Goal: Information Seeking & Learning: Check status

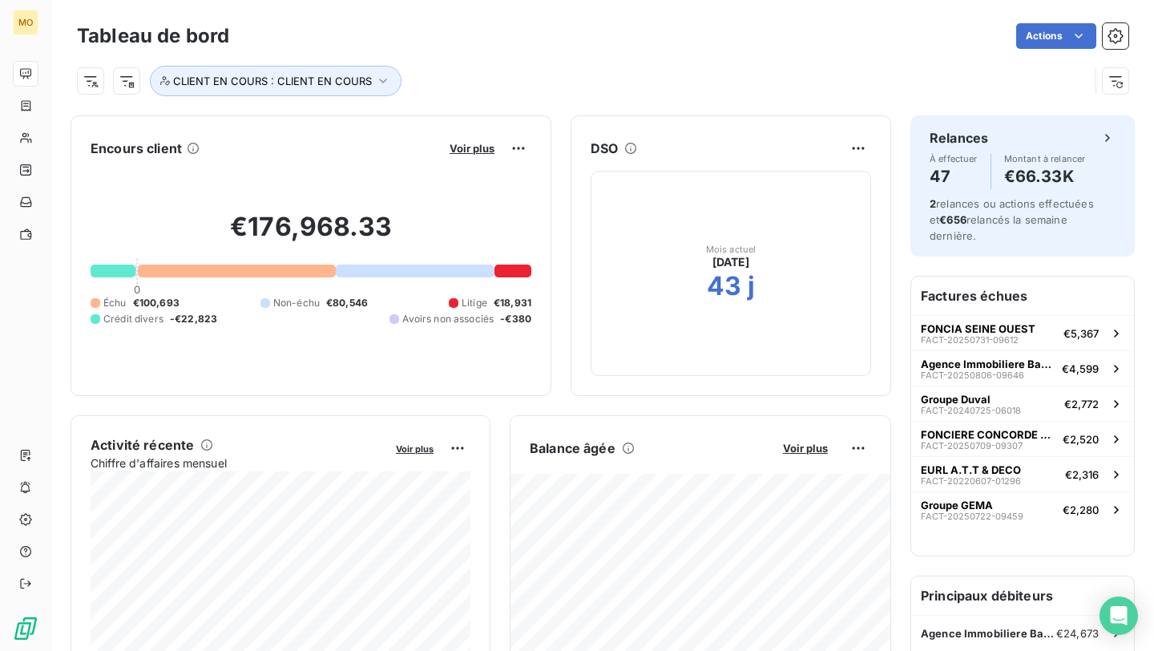
click at [38, 152] on nav at bounding box center [25, 154] width 25 height 186
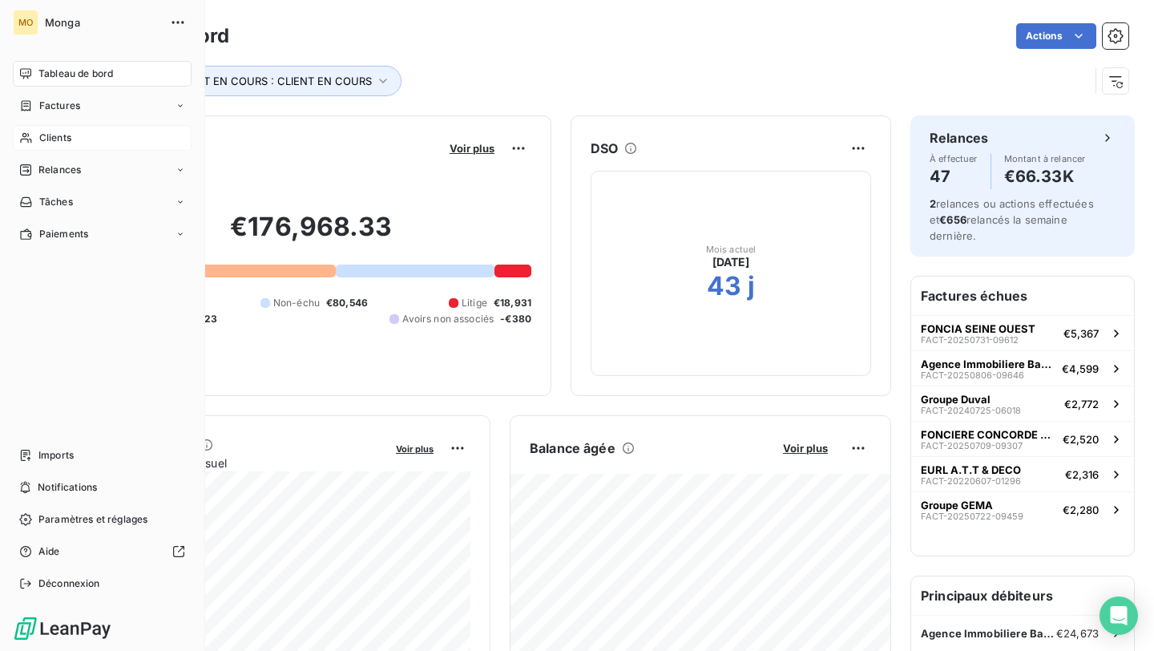
click at [48, 142] on span "Clients" at bounding box center [55, 138] width 32 height 14
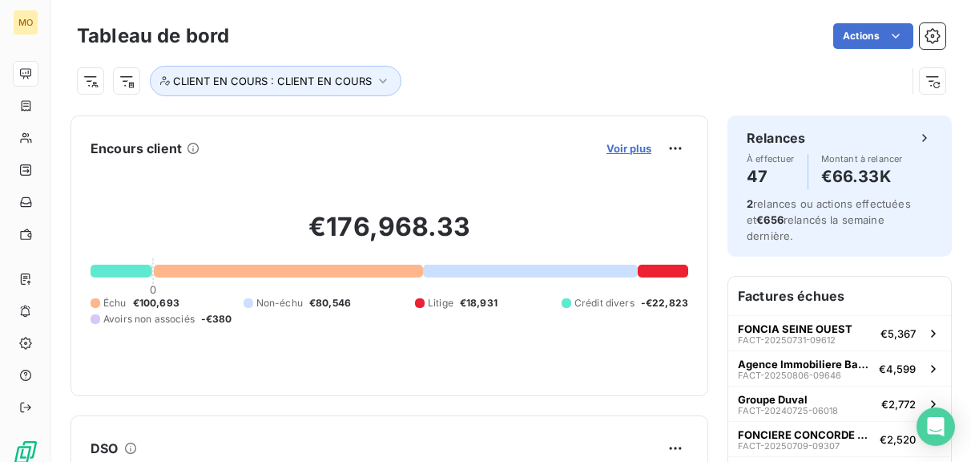
click at [624, 146] on span "Voir plus" at bounding box center [629, 148] width 45 height 13
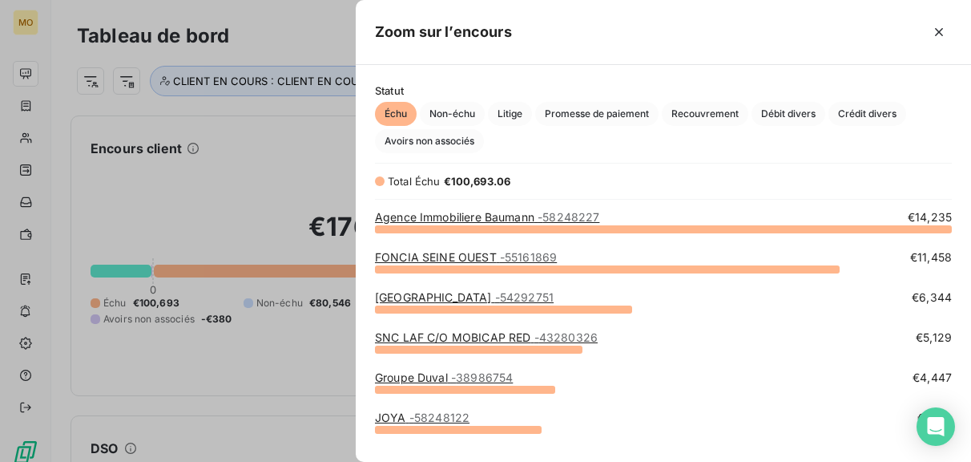
click at [256, 116] on div at bounding box center [485, 231] width 971 height 462
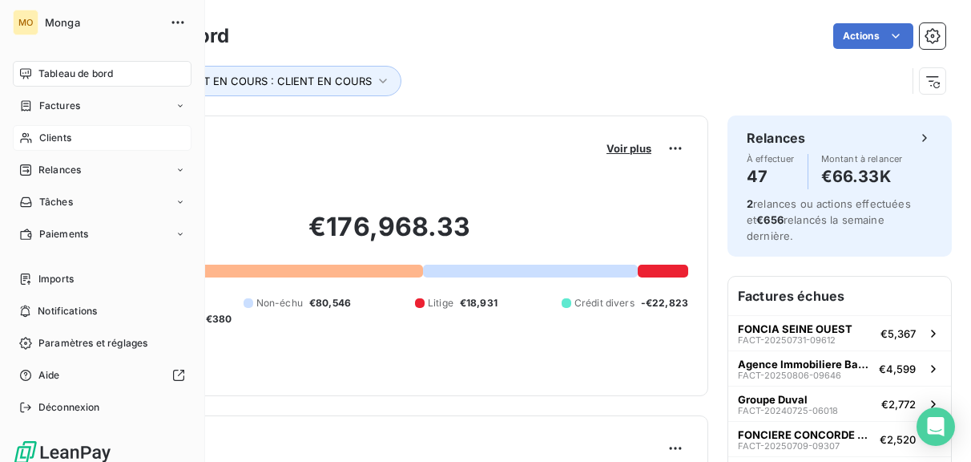
click at [28, 143] on icon at bounding box center [26, 137] width 14 height 13
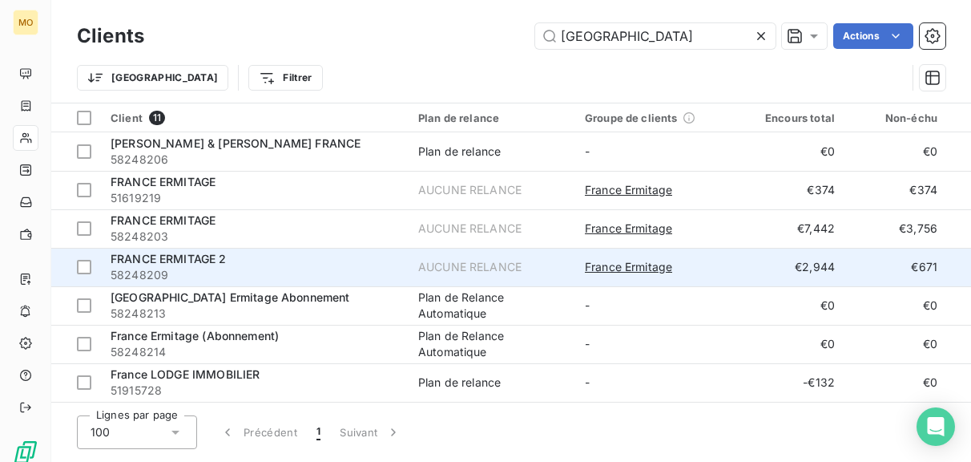
type input "france"
click at [720, 260] on div "France Ermitage" at bounding box center [658, 267] width 147 height 16
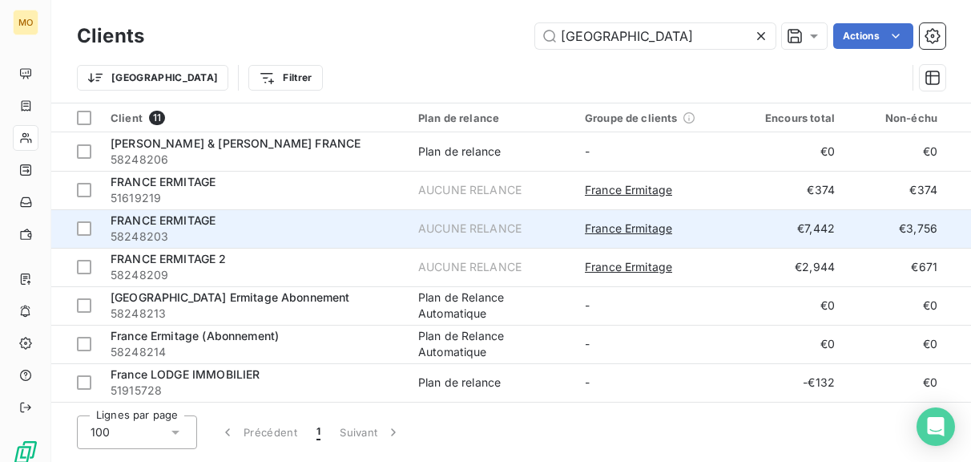
click at [340, 240] on span "58248203" at bounding box center [255, 236] width 289 height 16
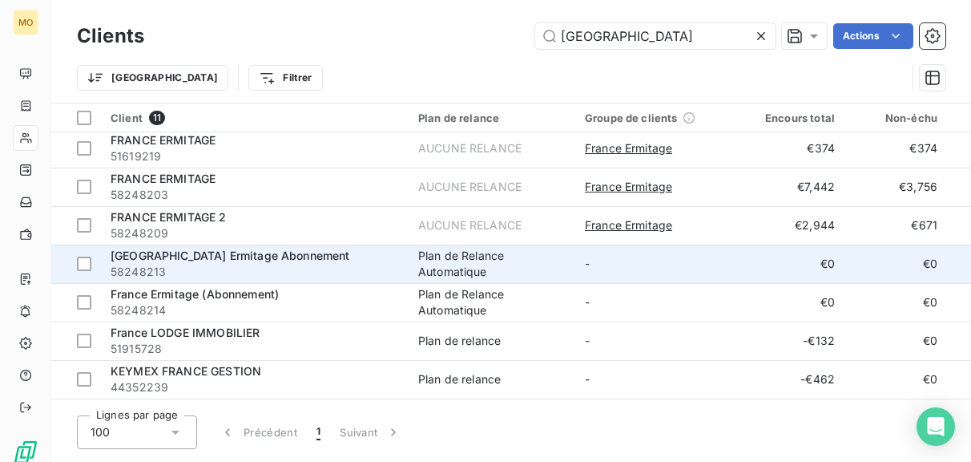
scroll to position [42, 0]
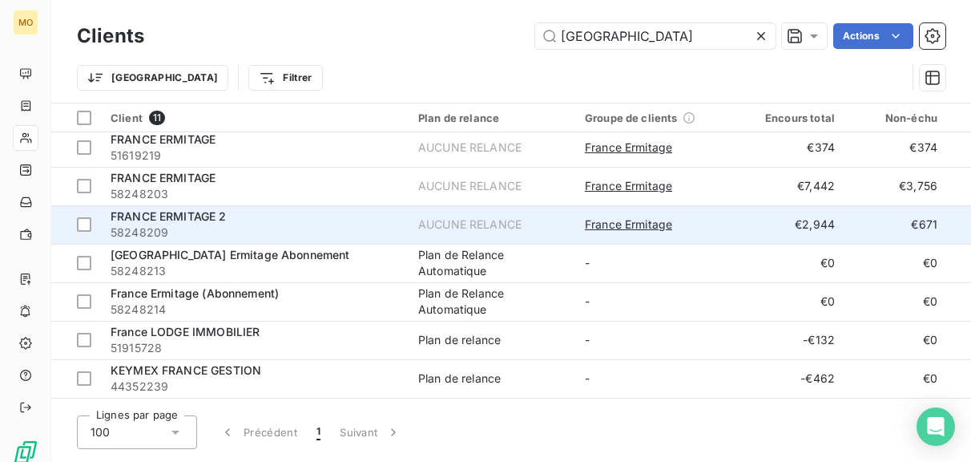
click at [341, 220] on div "FRANCE ERMITAGE 2" at bounding box center [255, 216] width 289 height 16
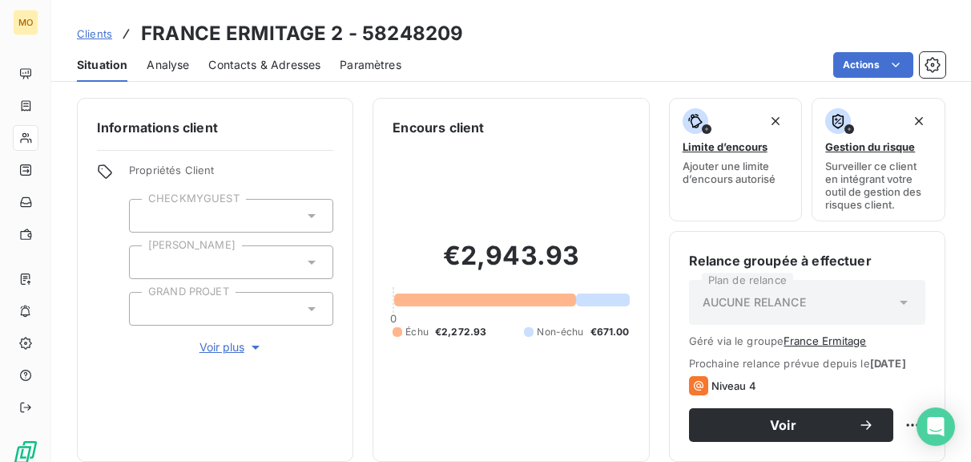
scroll to position [1, 0]
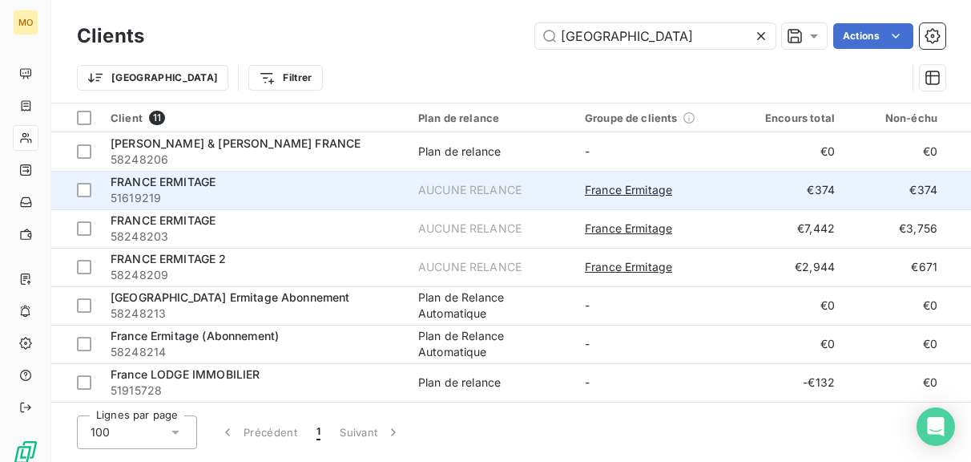
click at [469, 192] on div "AUCUNE RELANCE" at bounding box center [469, 190] width 103 height 16
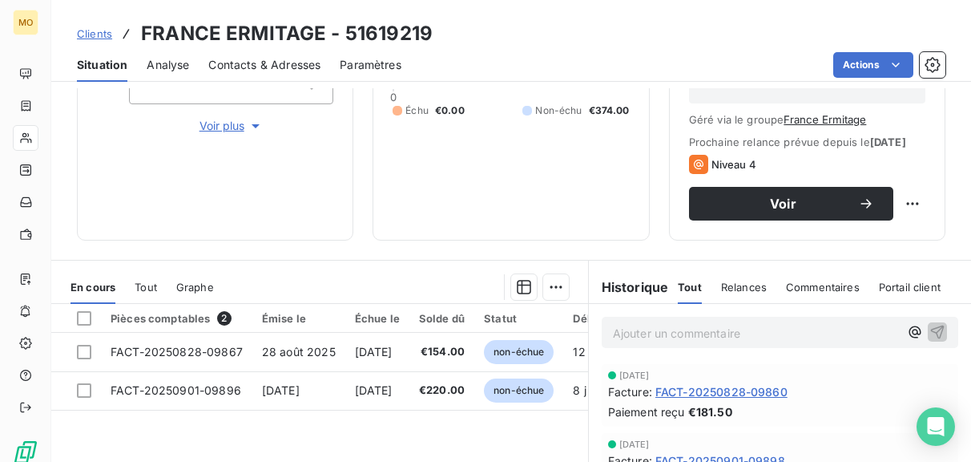
scroll to position [294, 0]
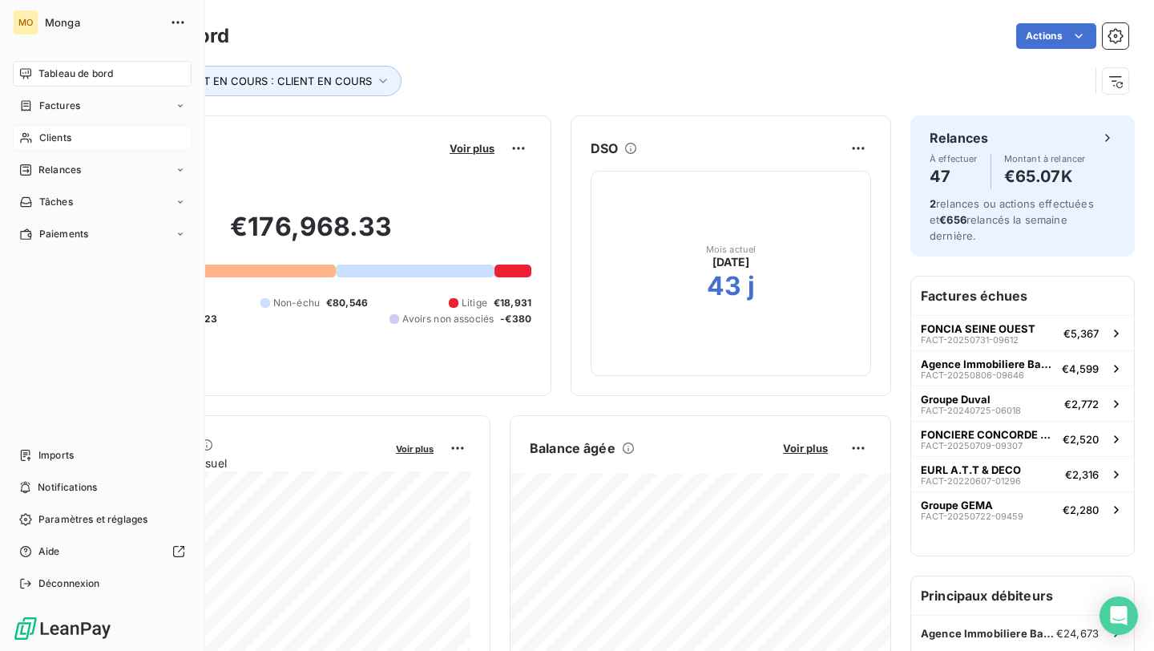
click at [37, 127] on div "Clients" at bounding box center [102, 138] width 179 height 26
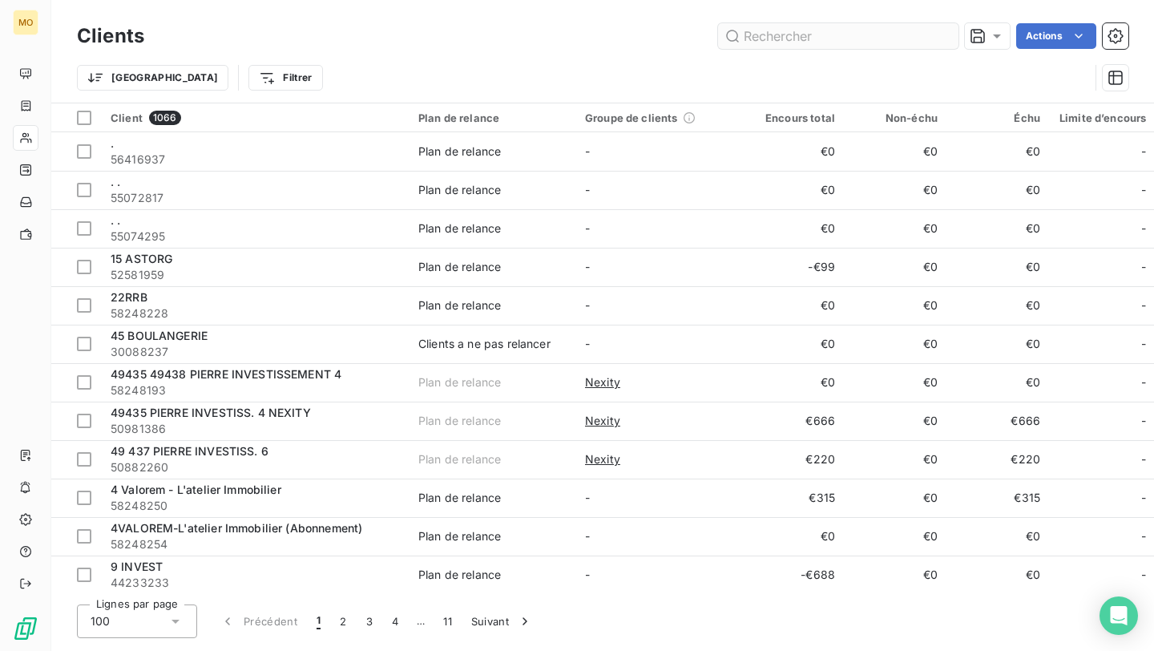
click at [745, 38] on input "text" at bounding box center [838, 36] width 240 height 26
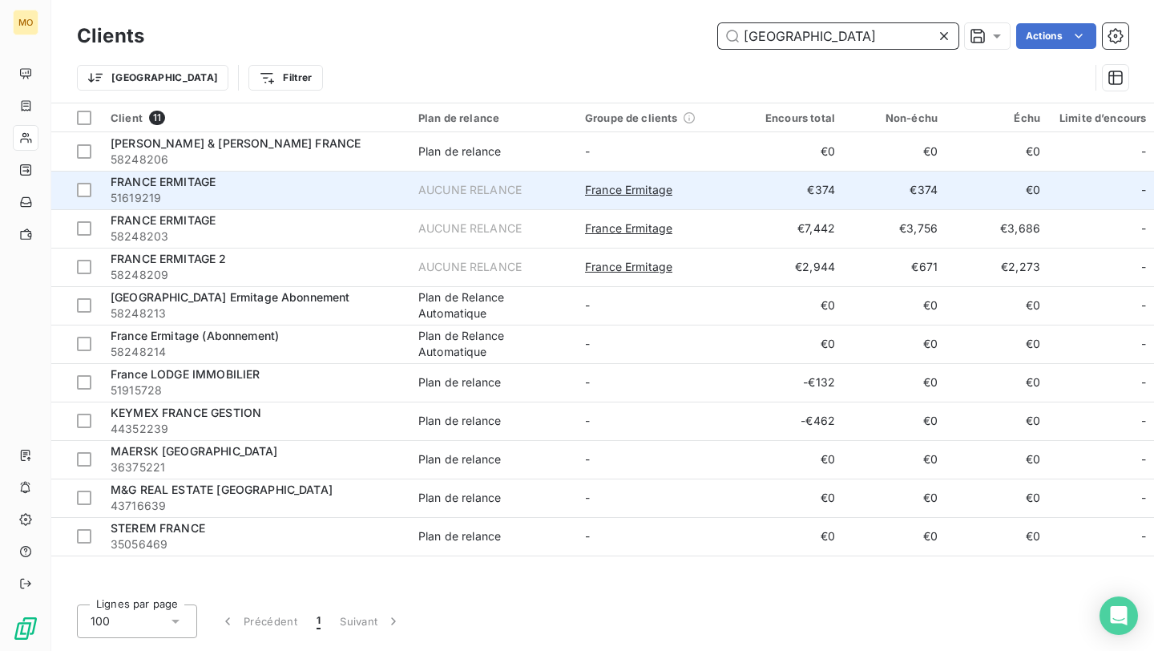
type input "france"
click at [265, 191] on span "51619219" at bounding box center [255, 198] width 289 height 16
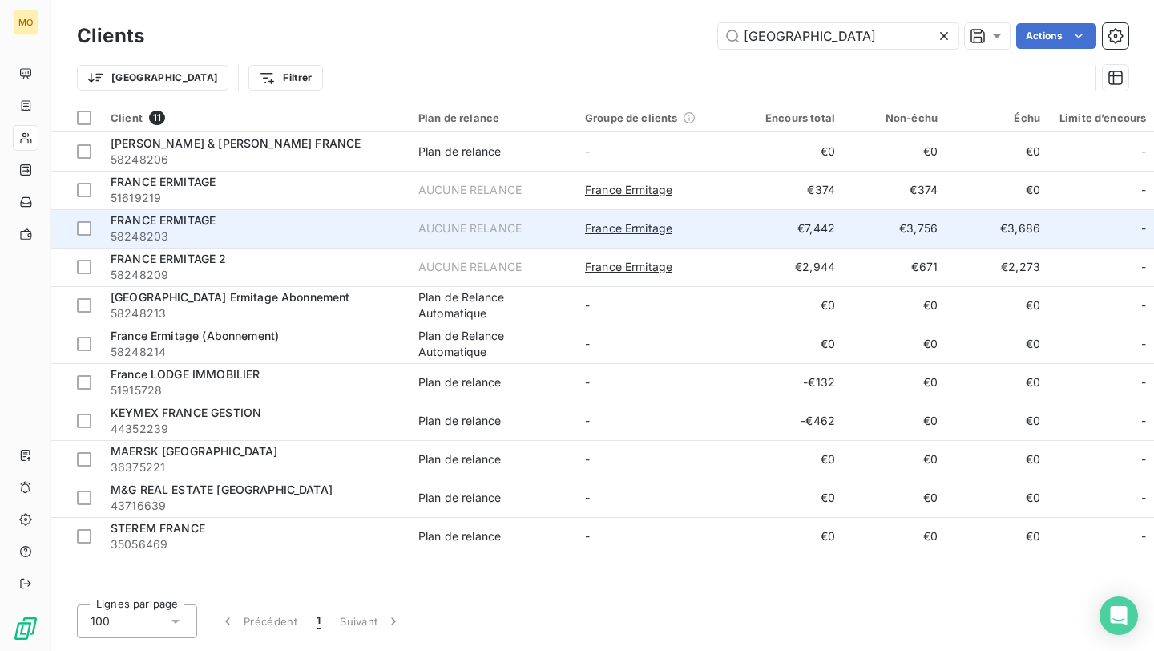
click at [320, 216] on div "FRANCE ERMITAGE" at bounding box center [255, 220] width 289 height 16
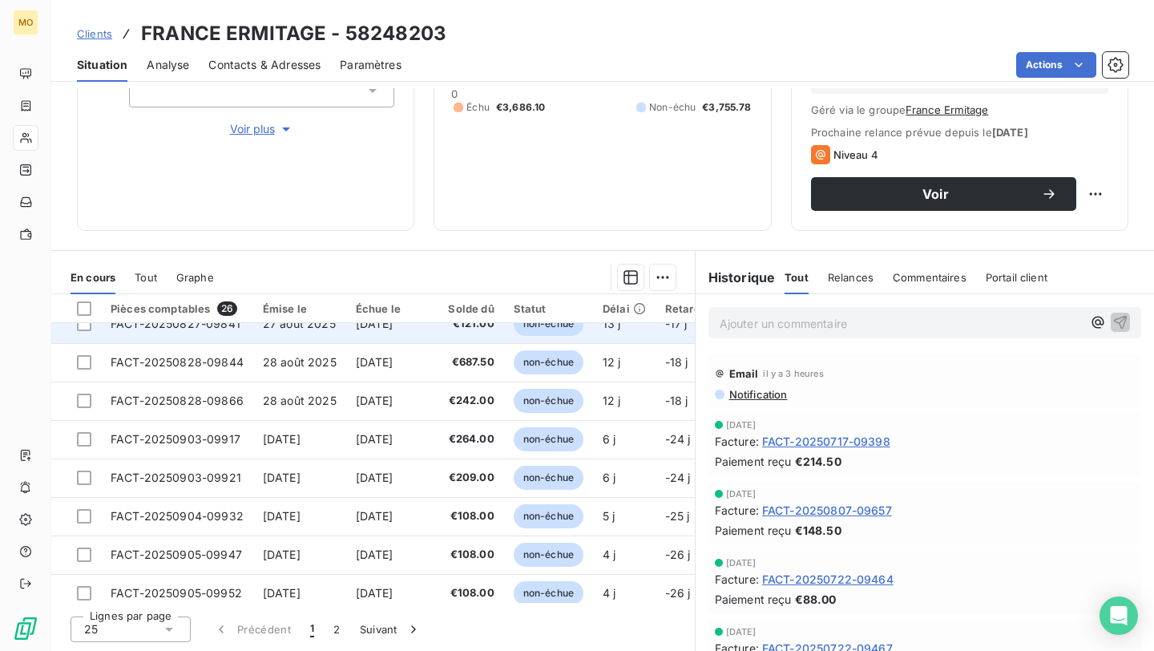
scroll to position [689, 0]
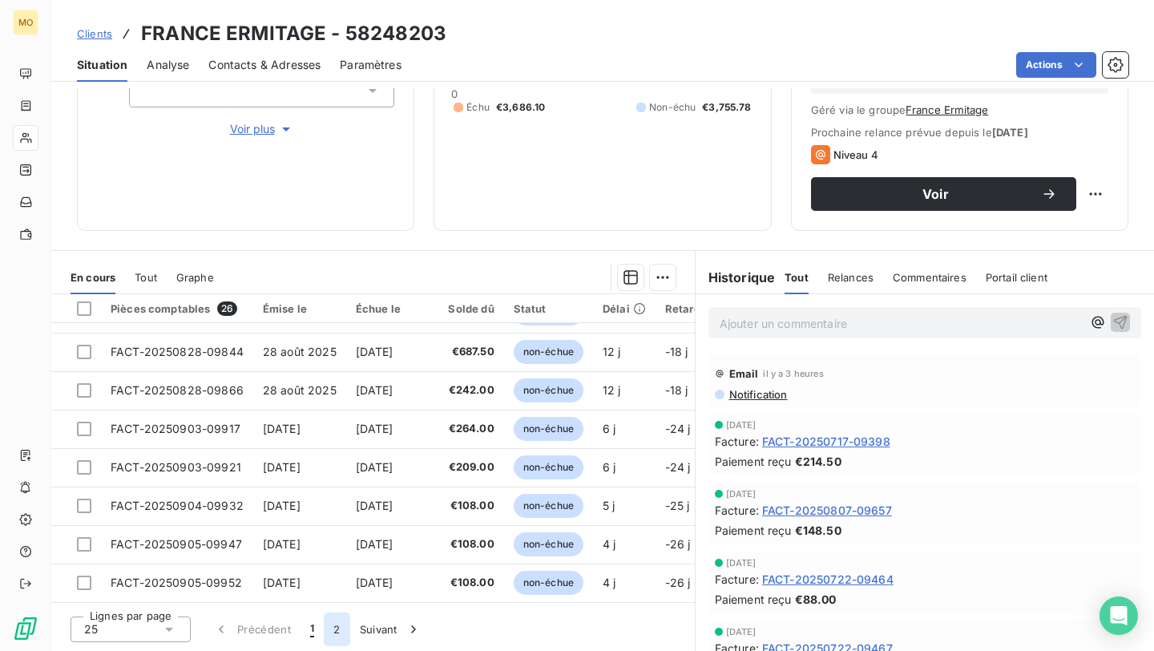
click at [340, 629] on button "2" at bounding box center [337, 629] width 26 height 34
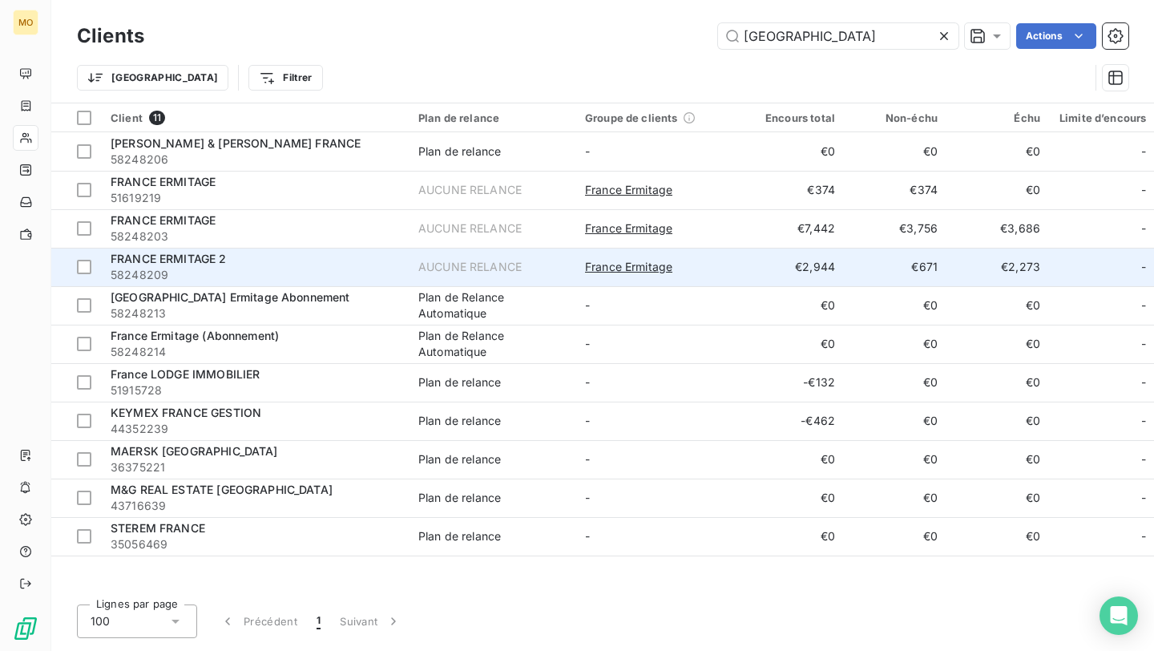
click at [356, 253] on div "FRANCE ERMITAGE 2" at bounding box center [255, 259] width 289 height 16
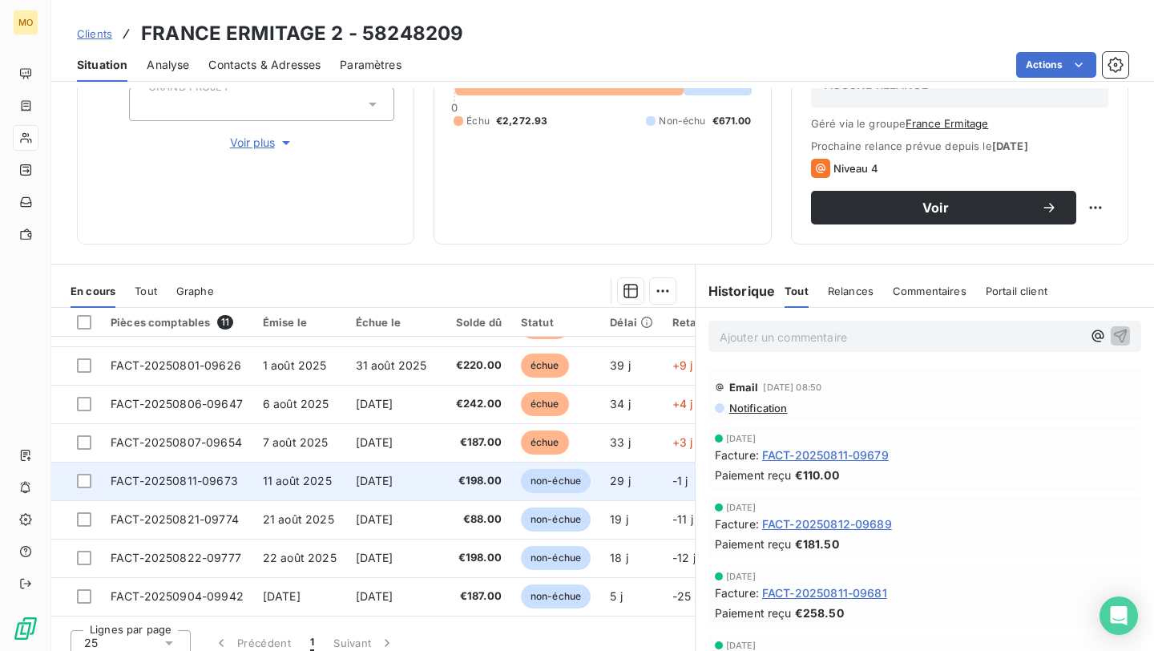
scroll to position [218, 0]
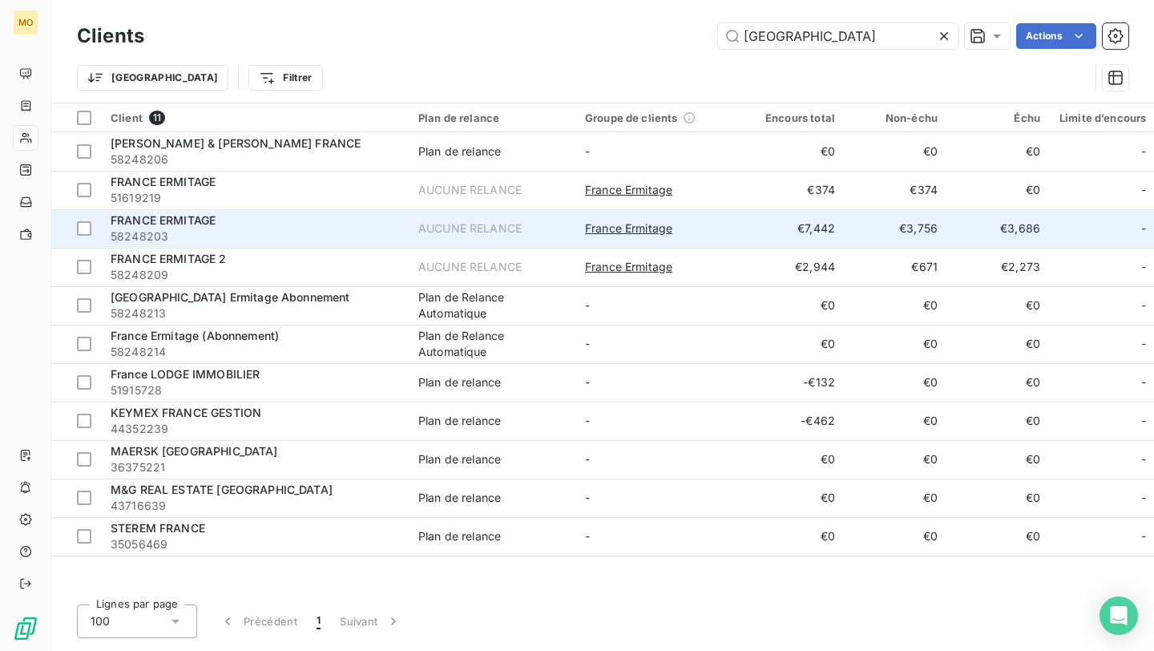
click at [362, 220] on div "FRANCE ERMITAGE" at bounding box center [255, 220] width 289 height 16
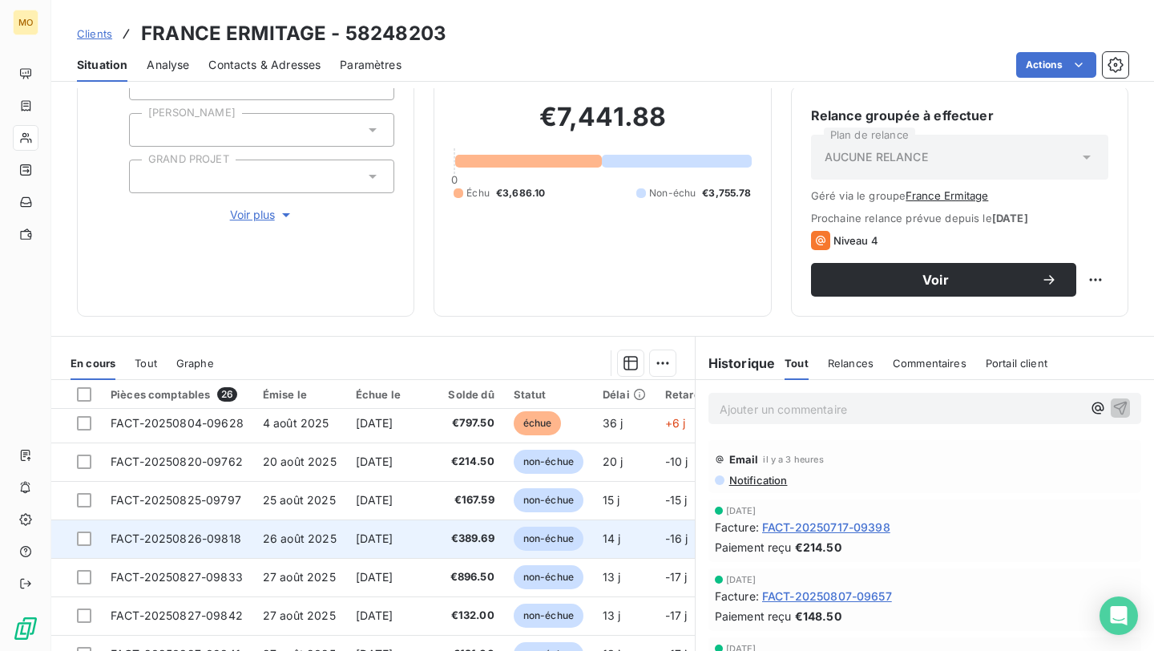
scroll to position [430, 0]
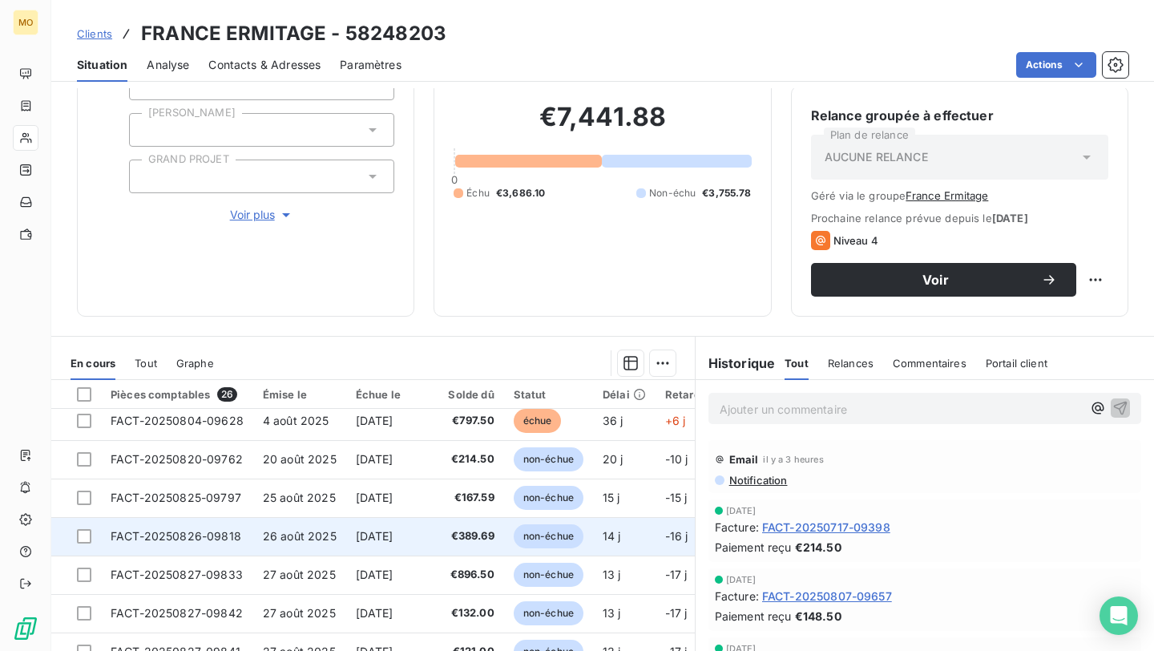
click at [346, 535] on td "[DATE]" at bounding box center [392, 536] width 93 height 38
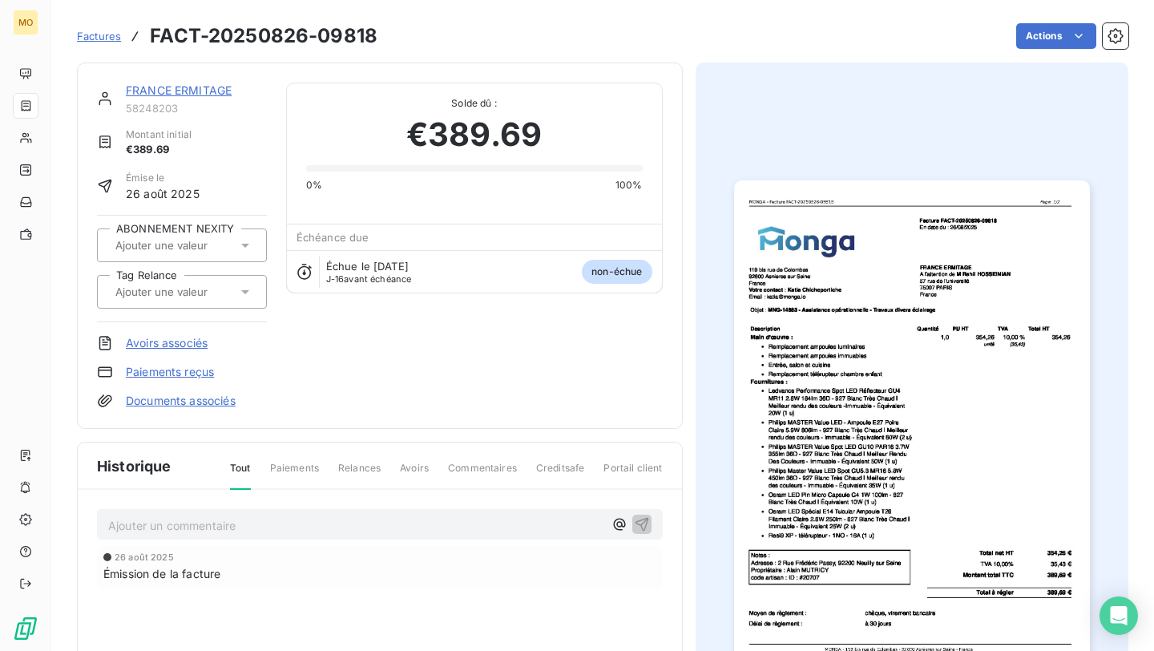
click at [364, 33] on h3 "FACT-20250826-09818" at bounding box center [264, 36] width 228 height 29
copy h3 "09818"
click at [194, 93] on link "FRANCE ERMITAGE" at bounding box center [179, 90] width 106 height 14
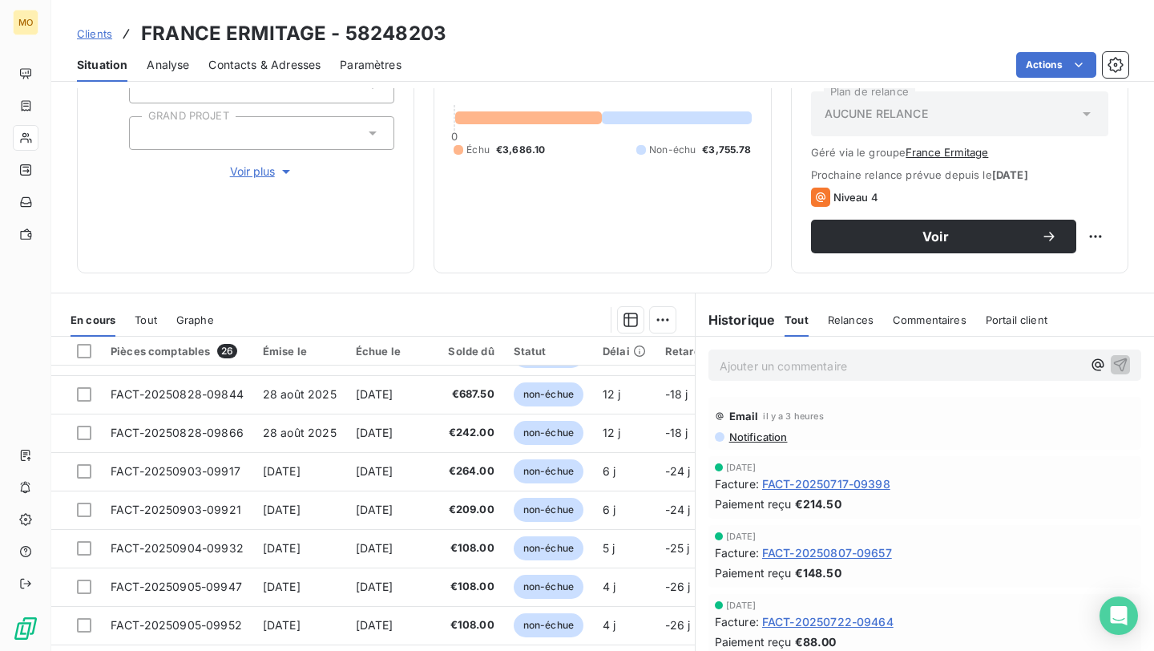
scroll to position [218, 0]
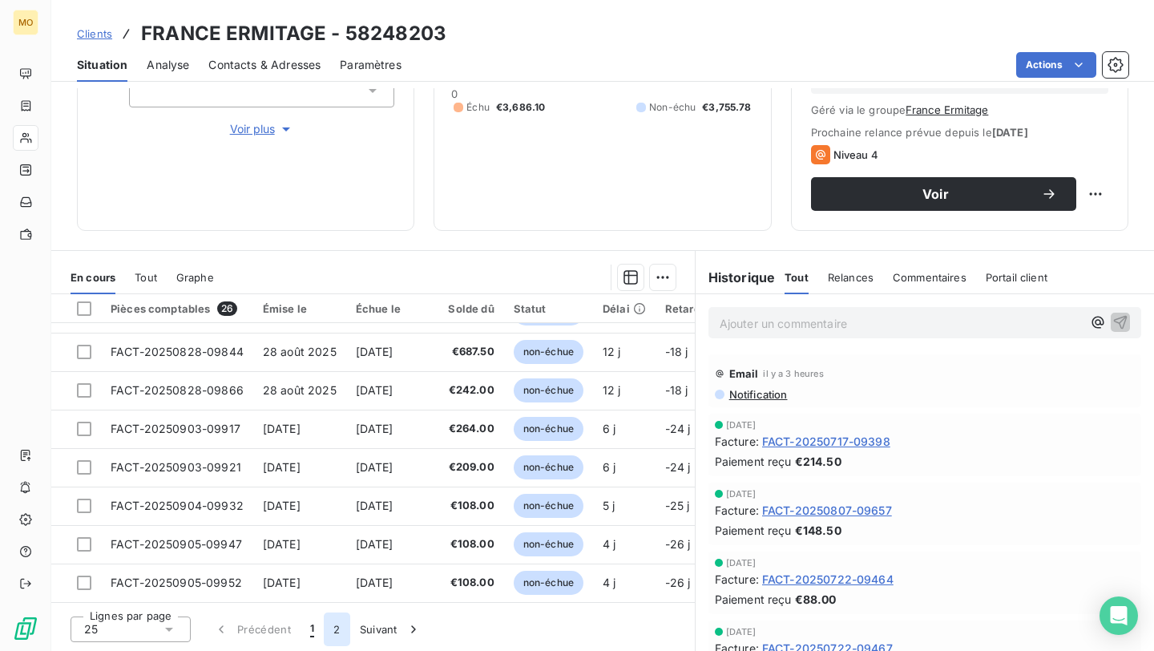
click at [340, 634] on button "2" at bounding box center [337, 629] width 26 height 34
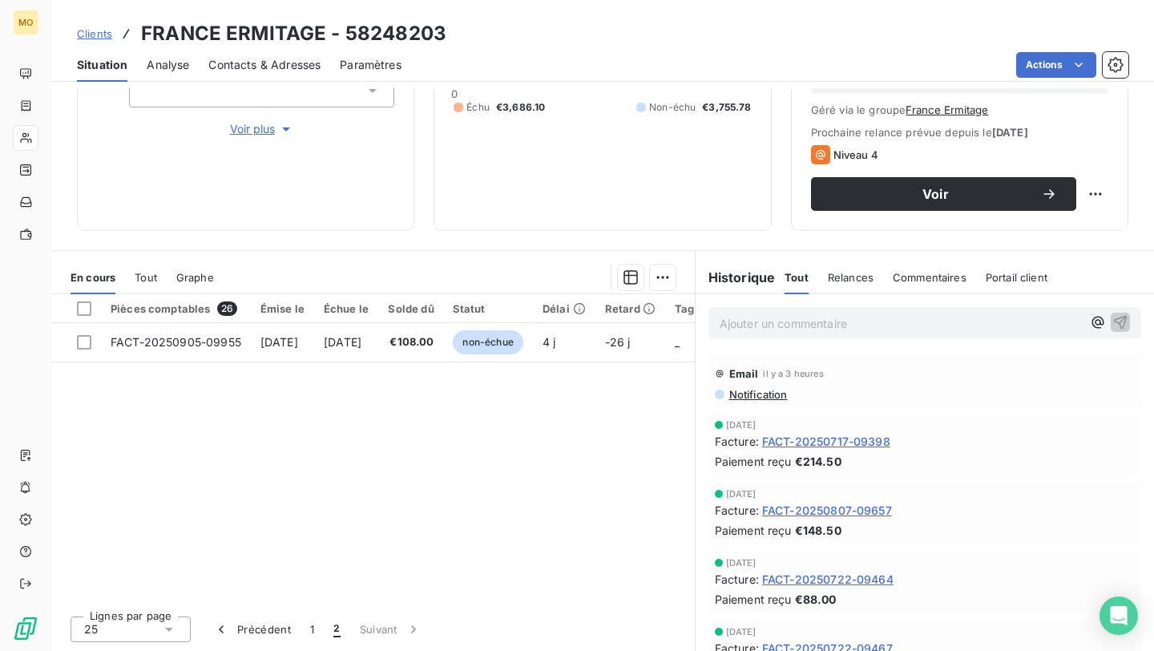
scroll to position [0, 0]
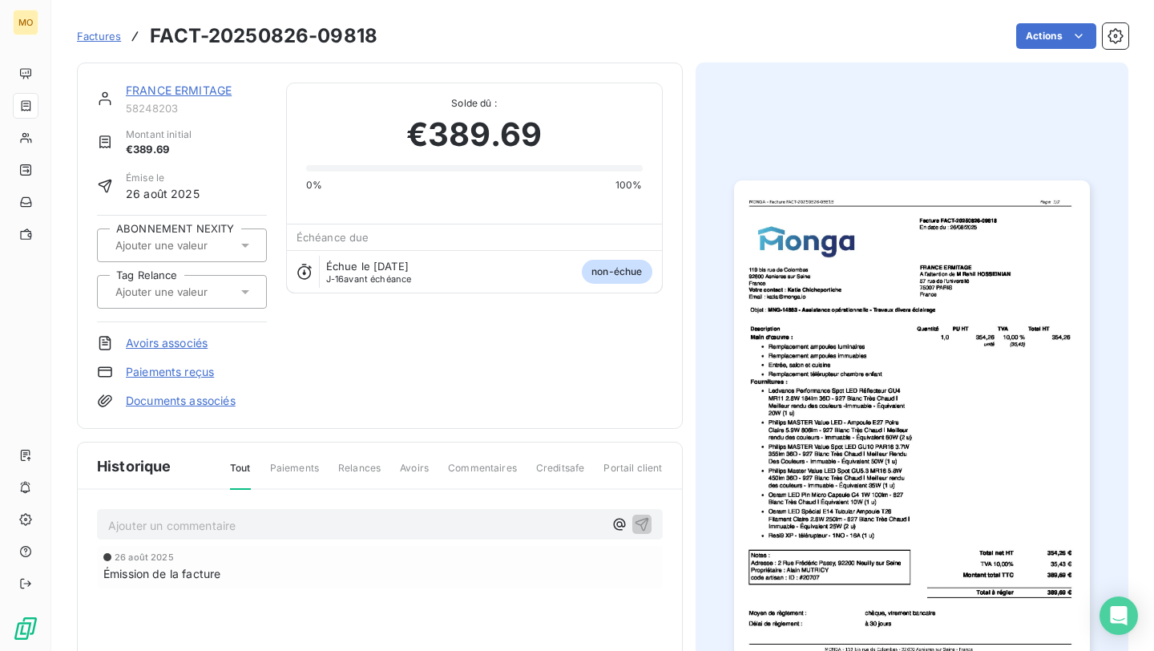
scroll to position [2, 0]
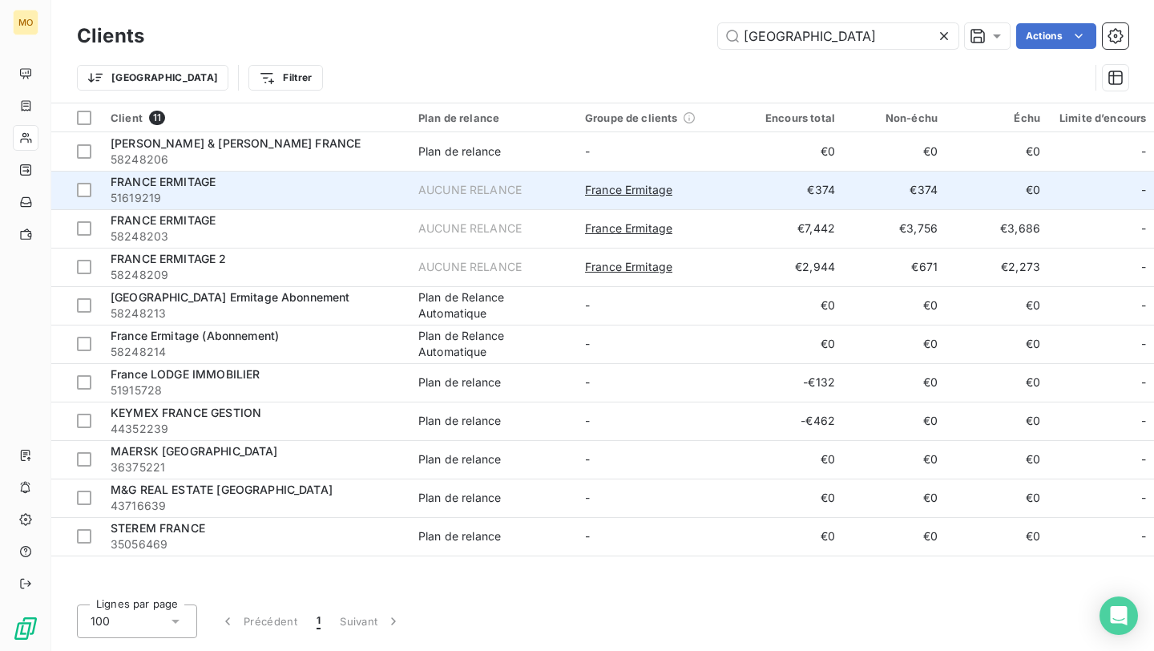
click at [239, 200] on span "51619219" at bounding box center [255, 198] width 289 height 16
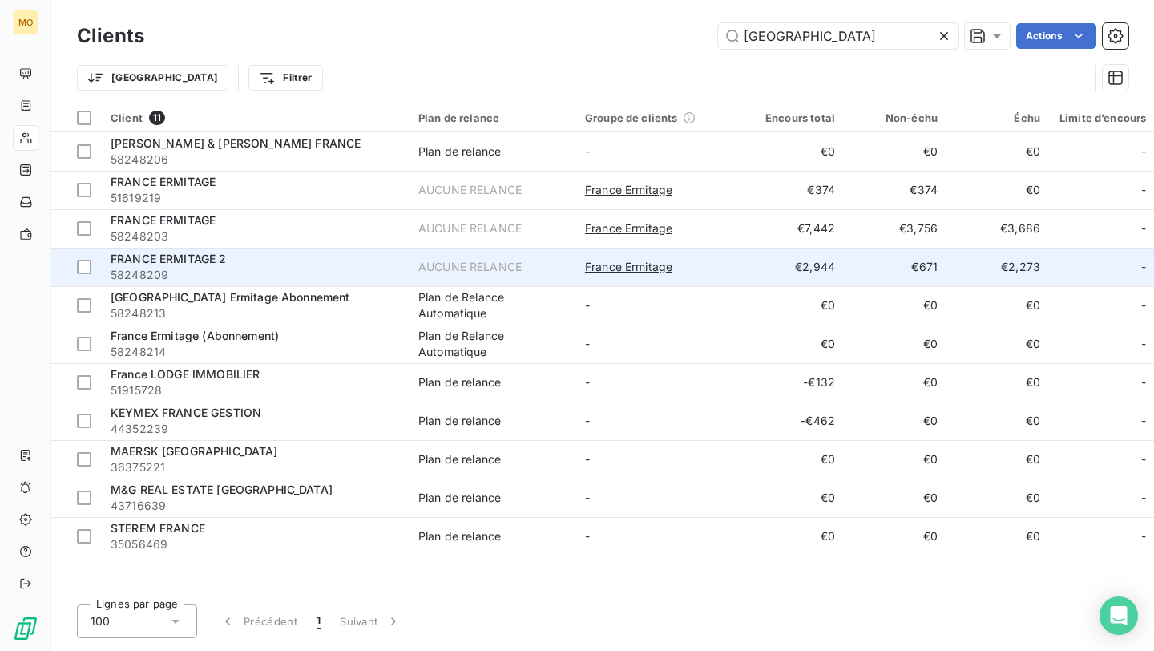
click at [300, 258] on div "FRANCE ERMITAGE 2" at bounding box center [255, 259] width 289 height 16
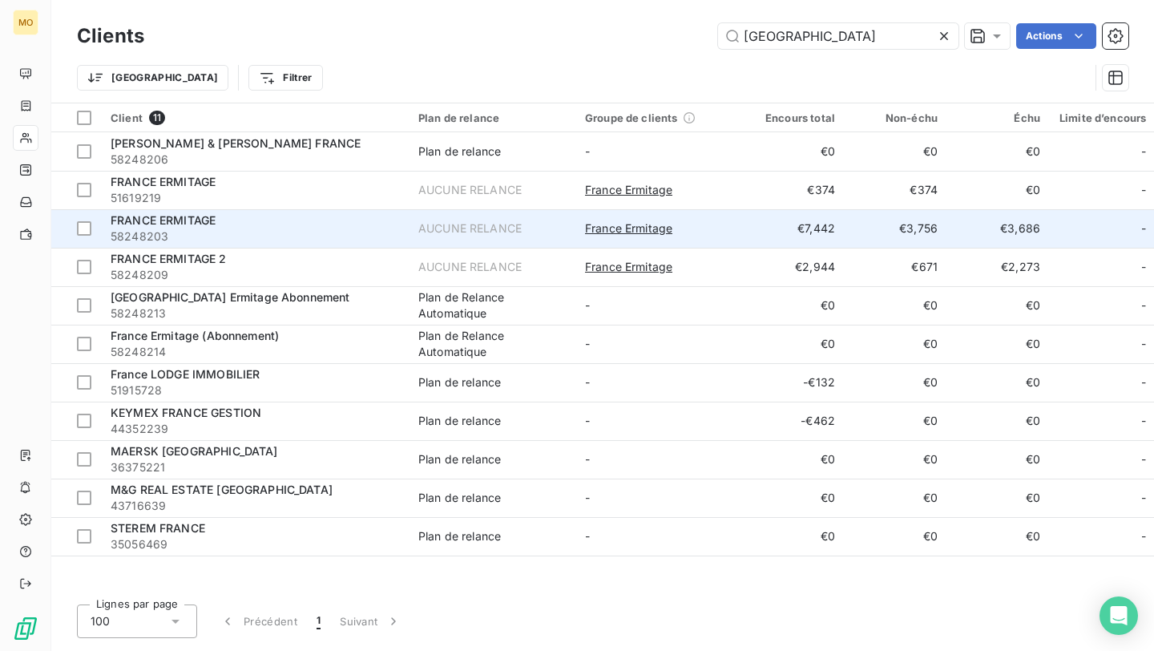
click at [346, 232] on span "58248203" at bounding box center [255, 236] width 289 height 16
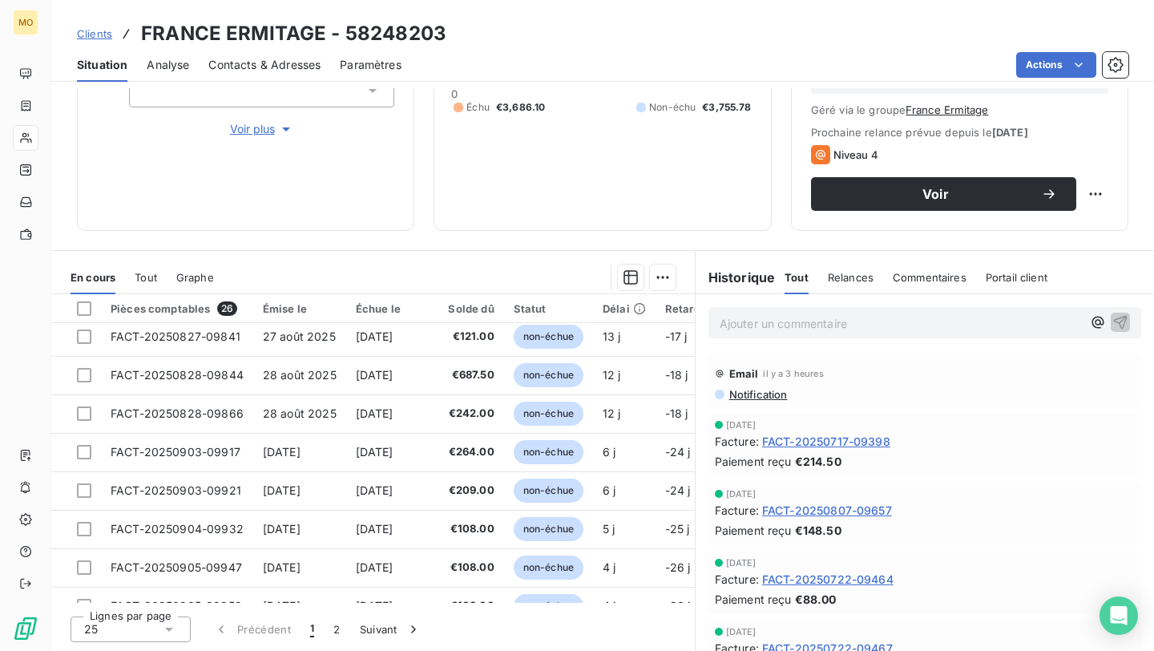
scroll to position [689, 0]
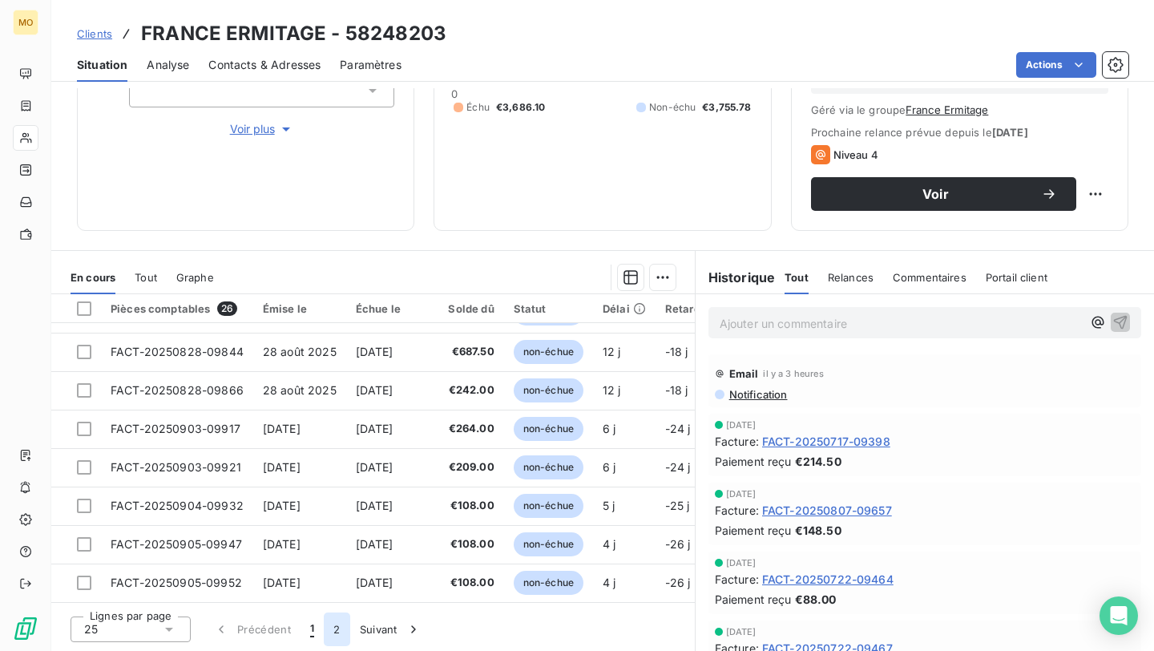
click at [337, 641] on button "2" at bounding box center [337, 629] width 26 height 34
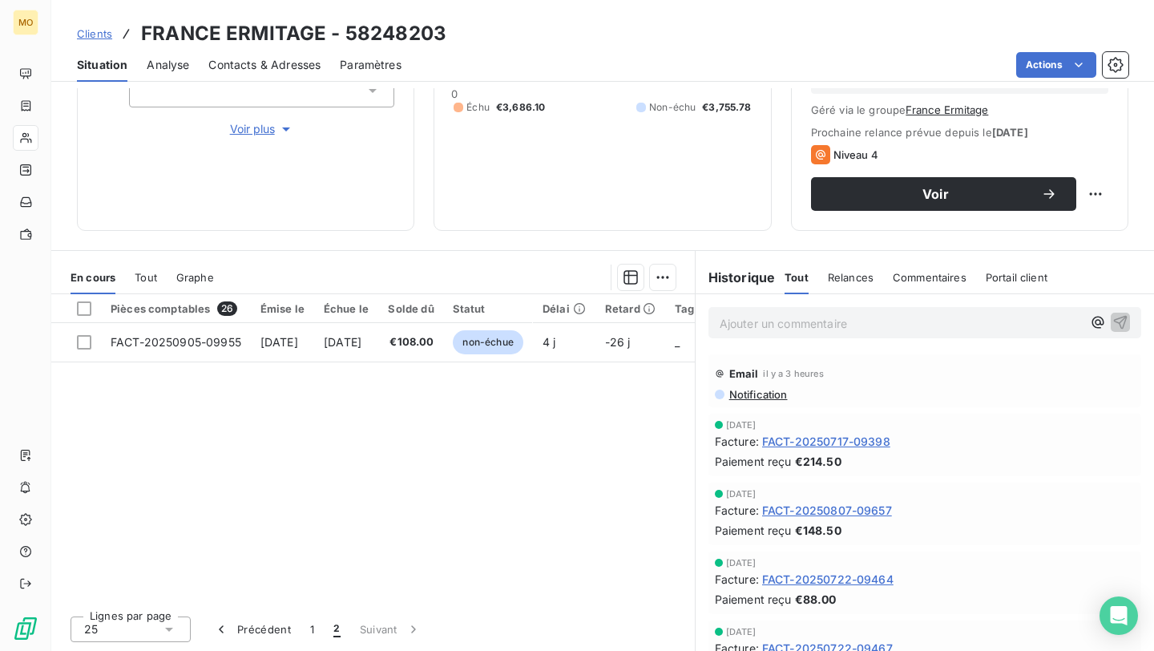
scroll to position [0, 0]
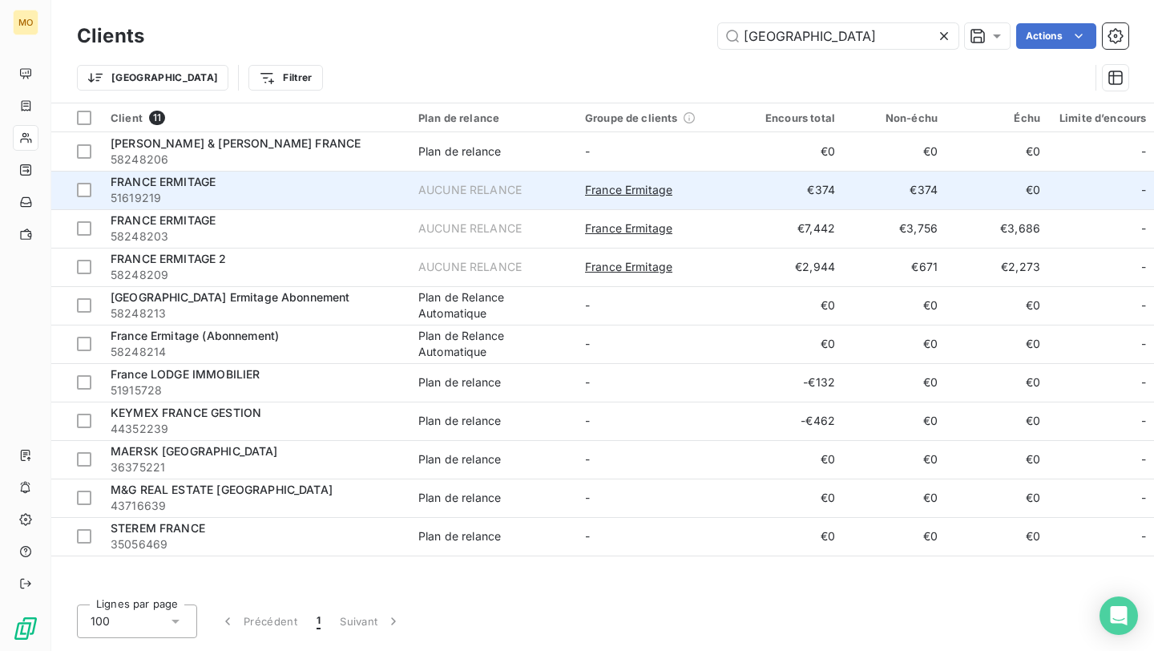
click at [344, 201] on span "51619219" at bounding box center [255, 198] width 289 height 16
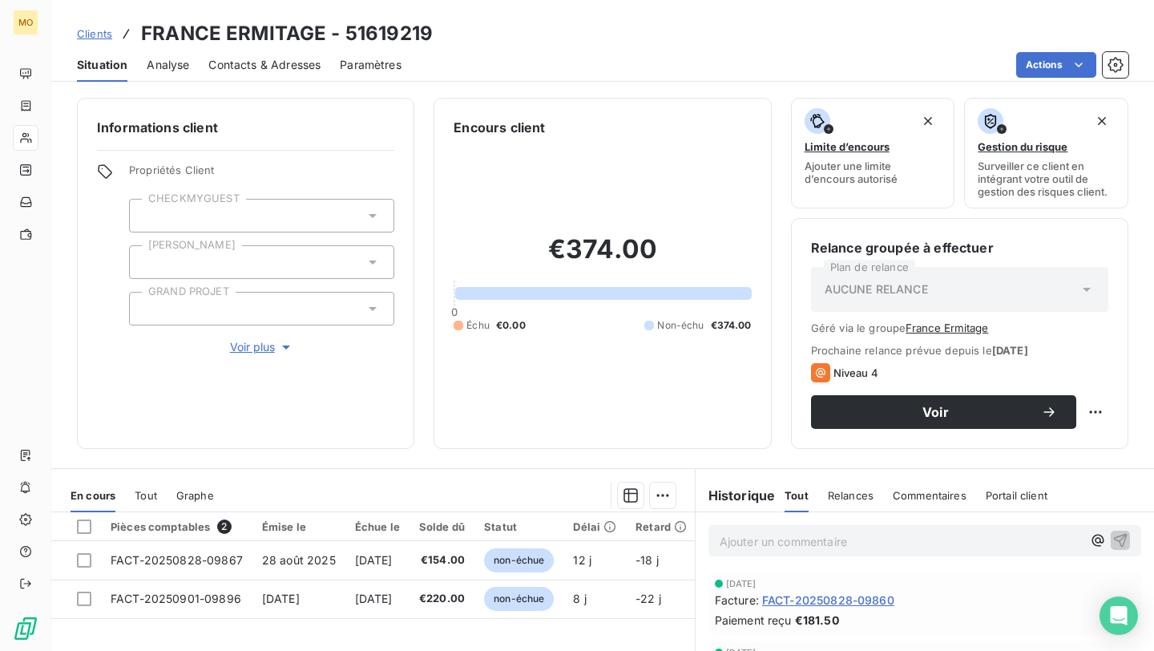
scroll to position [10, 0]
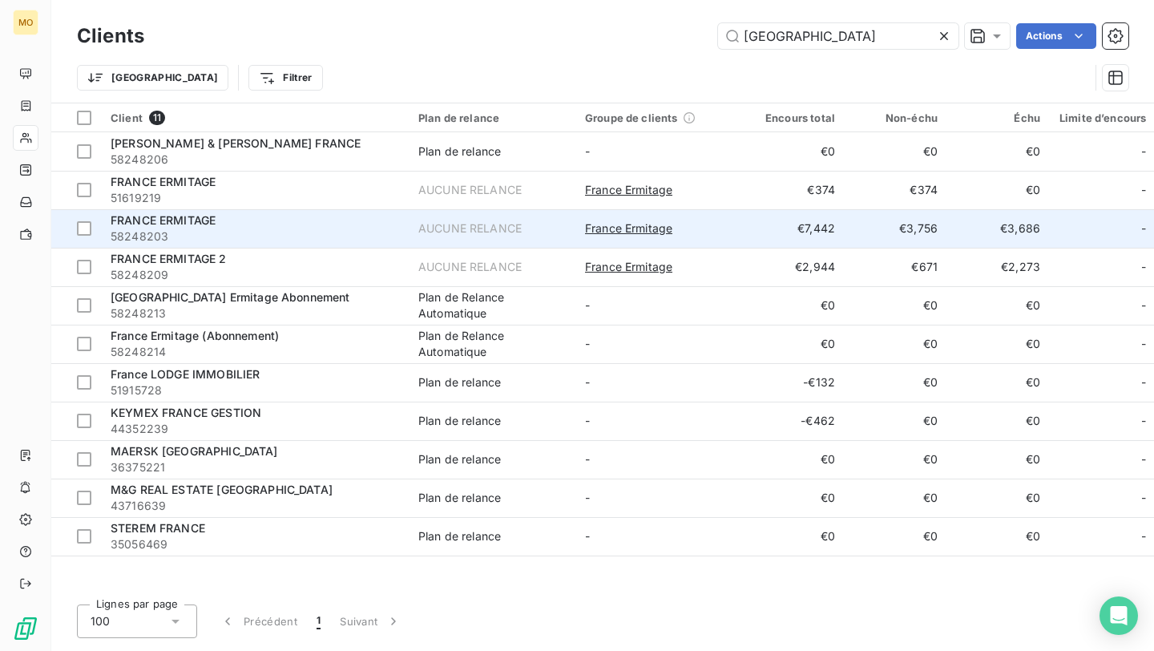
click at [316, 240] on span "58248203" at bounding box center [255, 236] width 289 height 16
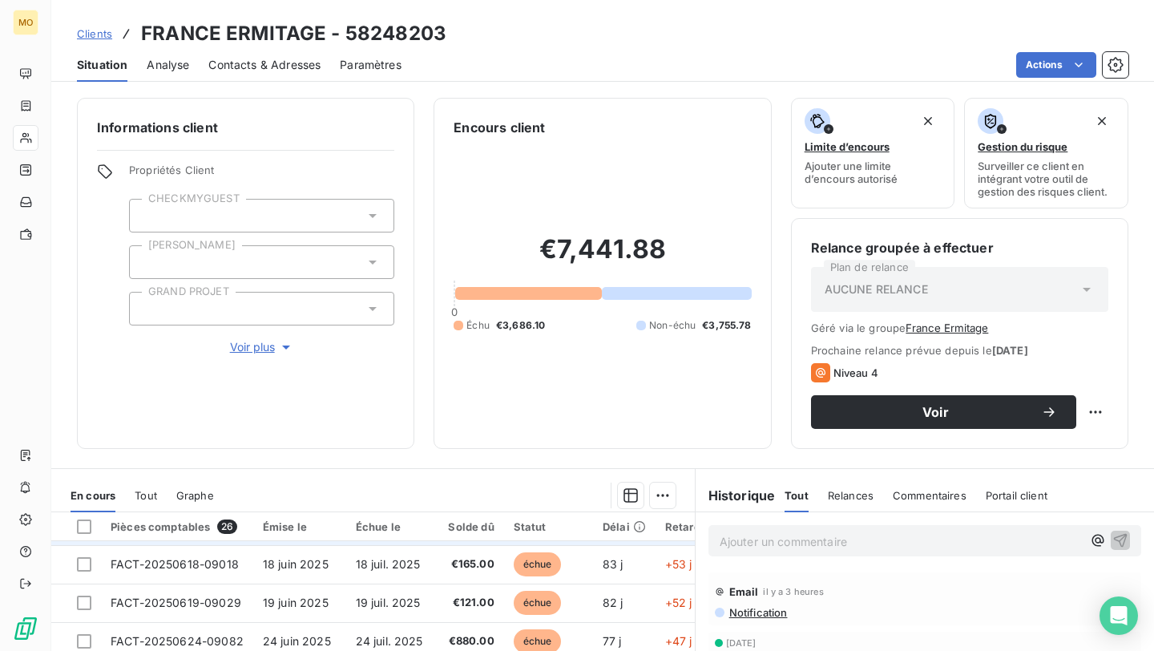
scroll to position [33, 0]
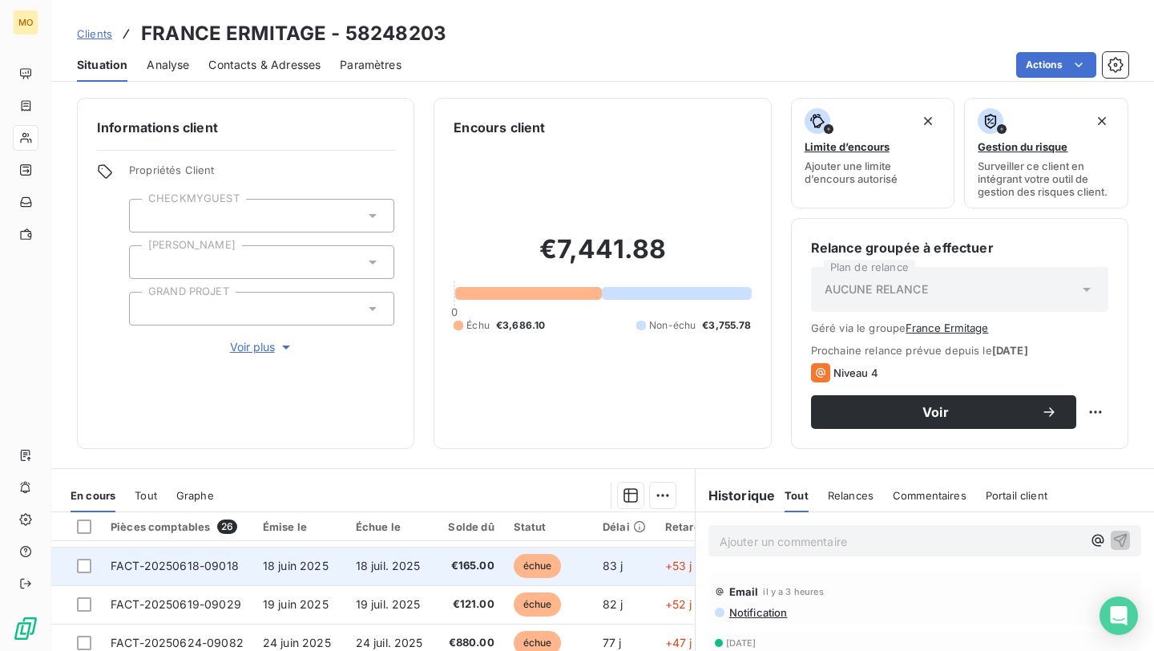
click at [278, 575] on td "18 juin 2025" at bounding box center [299, 566] width 93 height 38
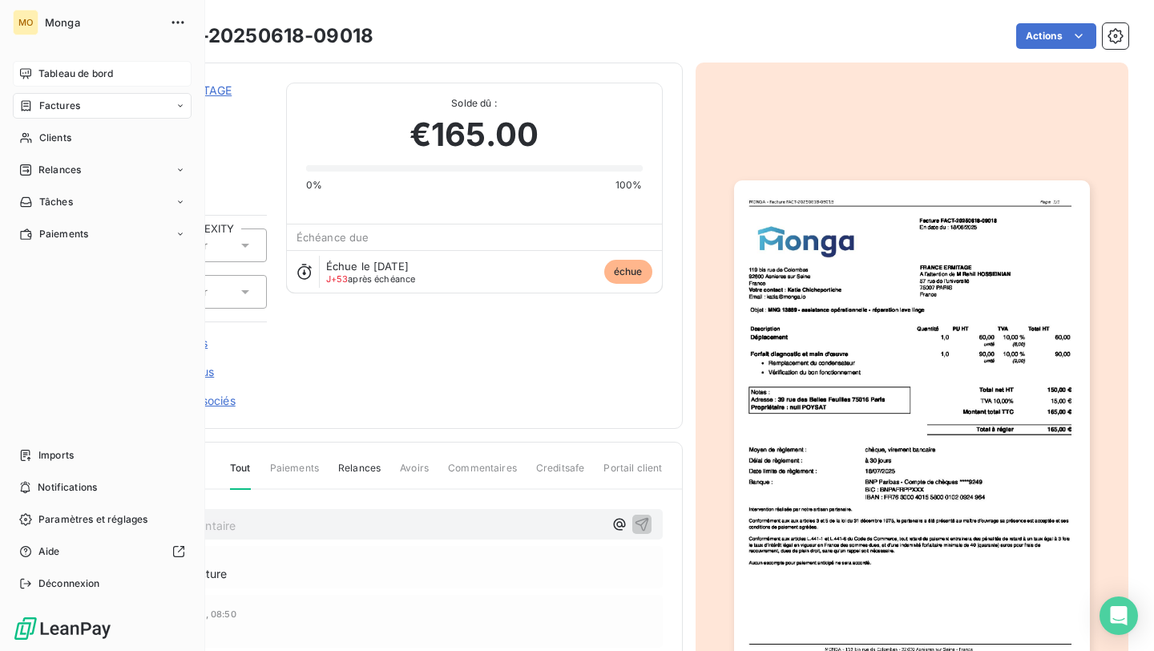
click at [59, 67] on span "Tableau de bord" at bounding box center [75, 74] width 75 height 14
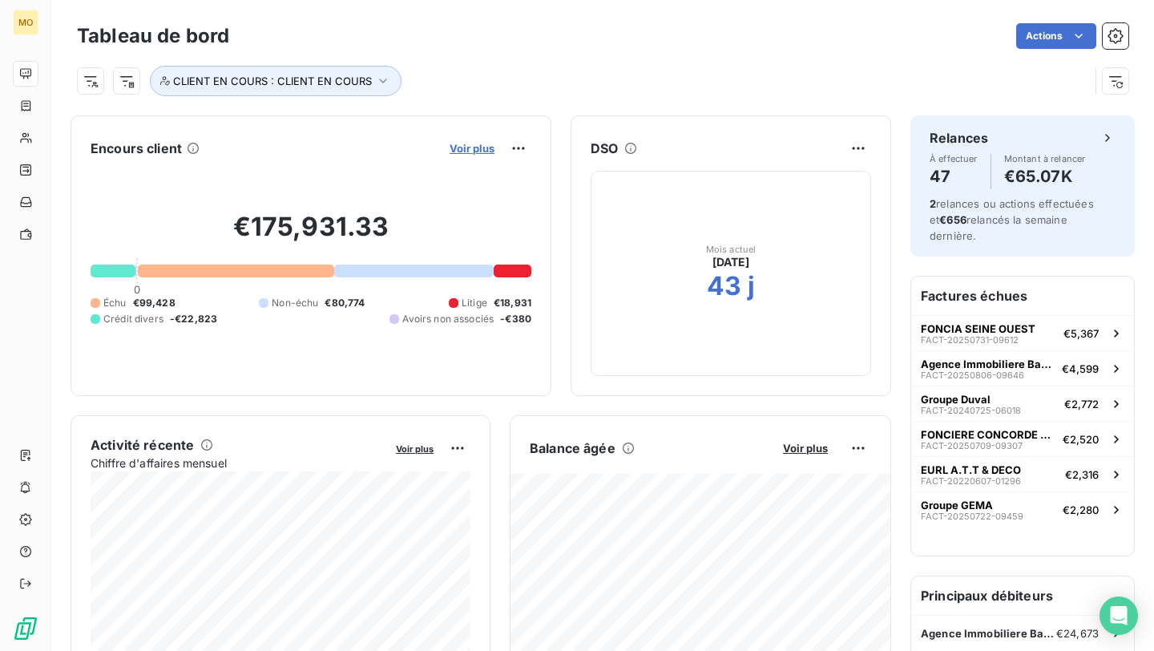
click at [470, 149] on span "Voir plus" at bounding box center [472, 148] width 45 height 13
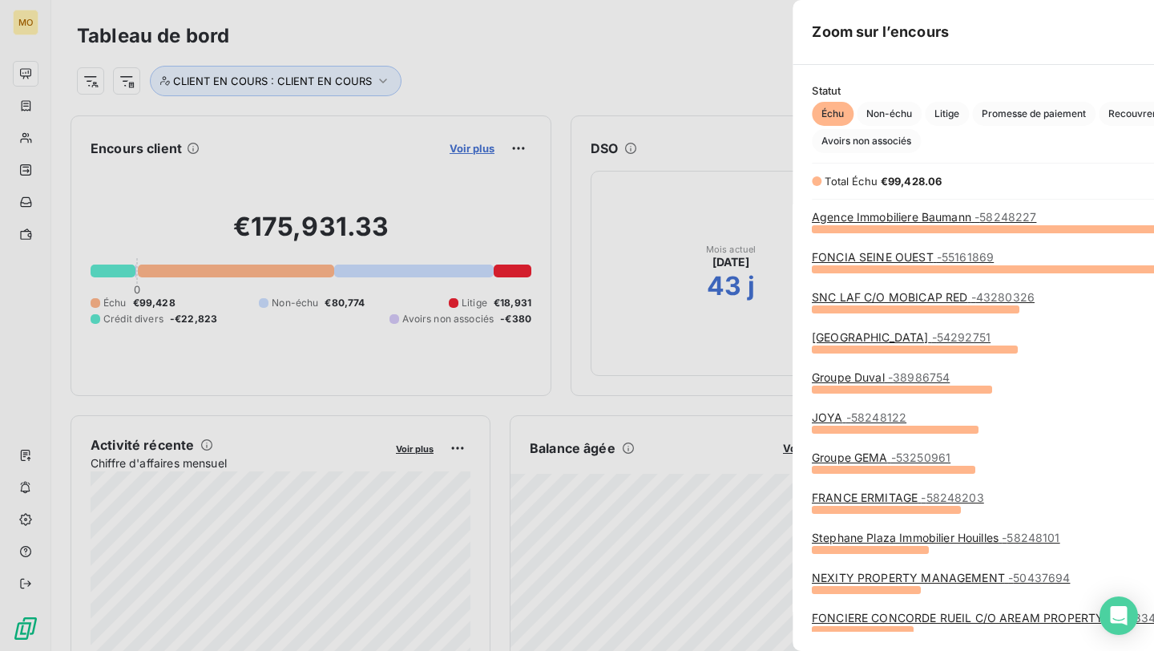
scroll to position [422, 616]
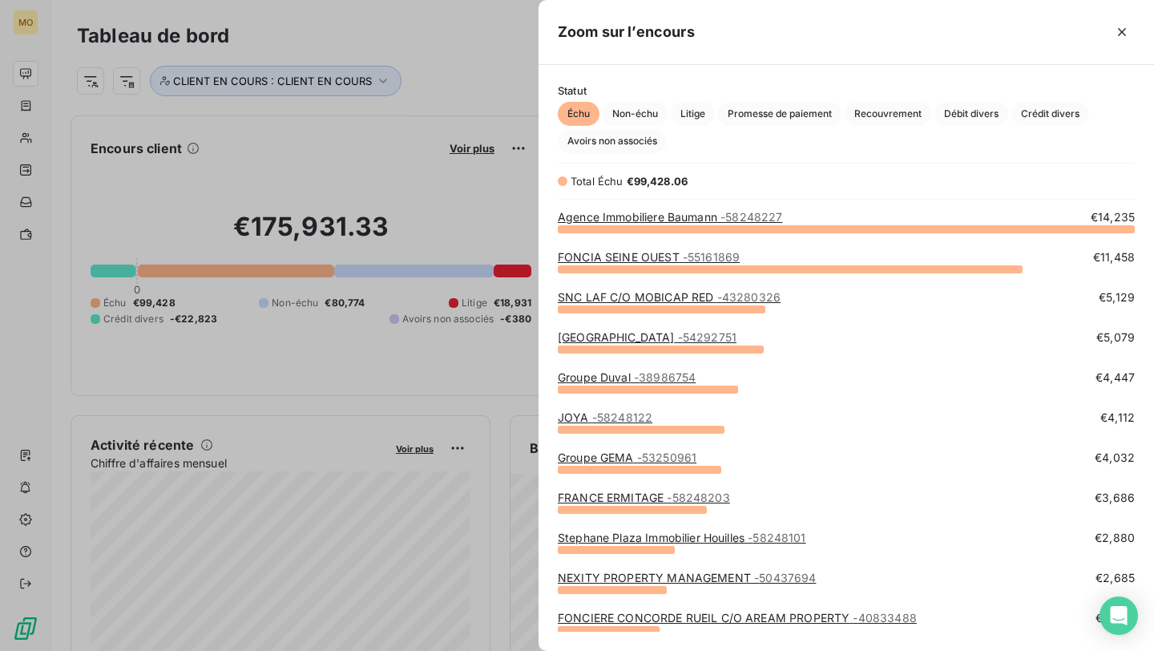
click at [32, 127] on div at bounding box center [577, 325] width 1154 height 651
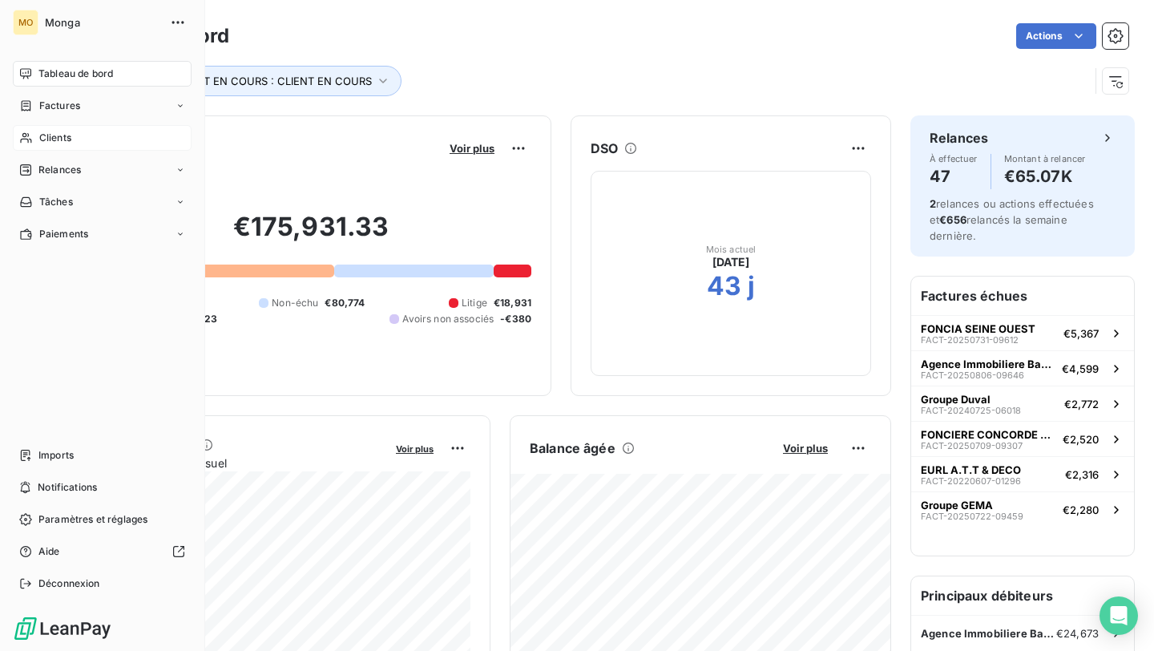
click at [29, 138] on icon at bounding box center [26, 137] width 14 height 13
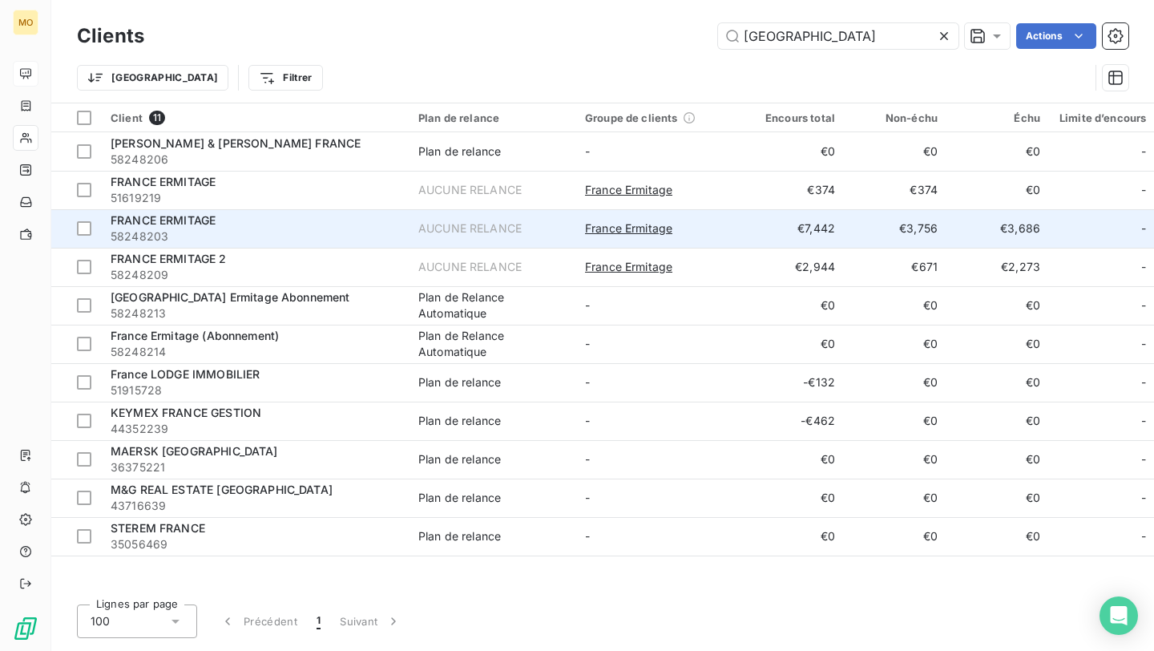
type input "[GEOGRAPHIC_DATA]"
click at [345, 236] on span "58248203" at bounding box center [255, 236] width 289 height 16
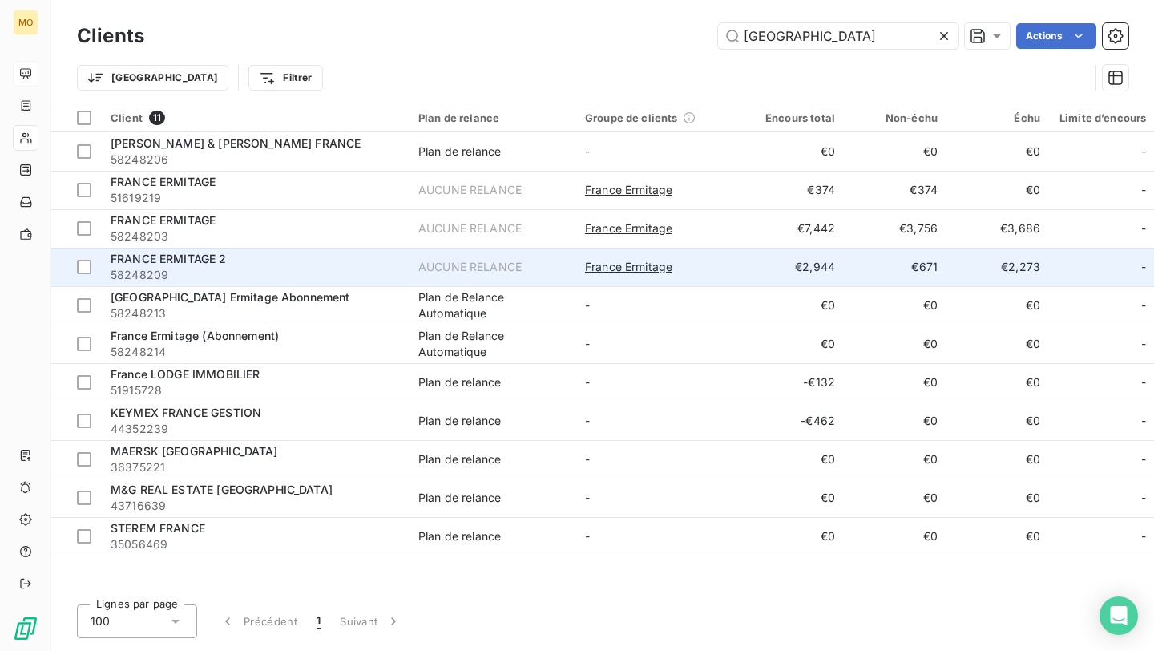
click at [312, 269] on span "58248209" at bounding box center [255, 275] width 289 height 16
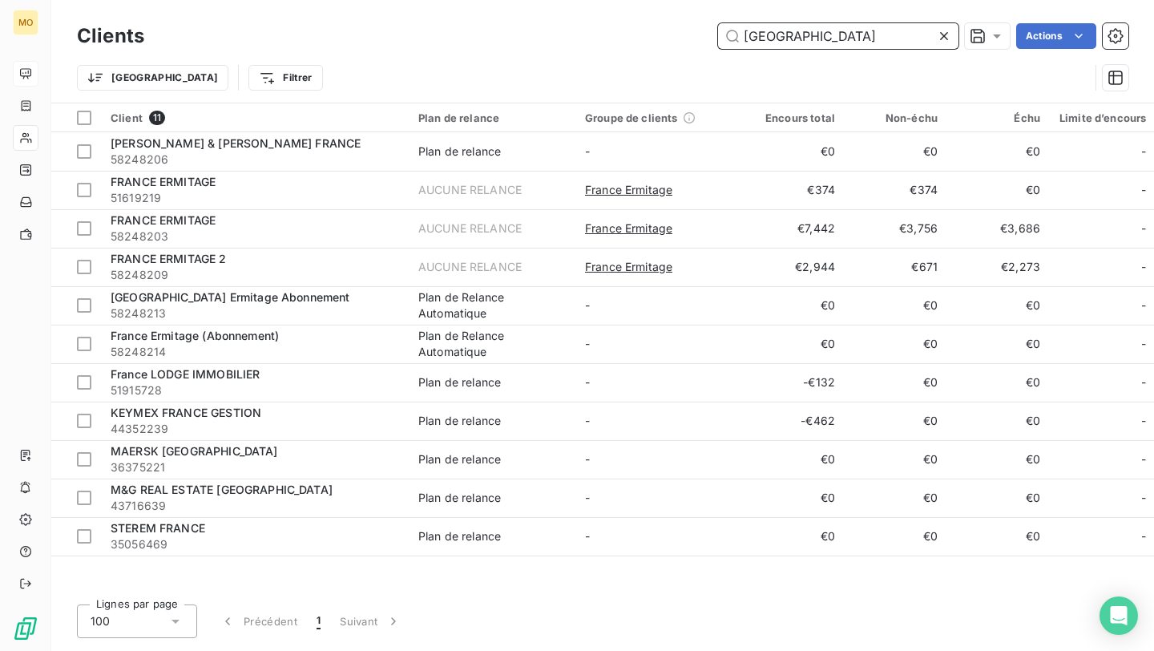
click at [771, 33] on input "[GEOGRAPHIC_DATA]" at bounding box center [838, 36] width 240 height 26
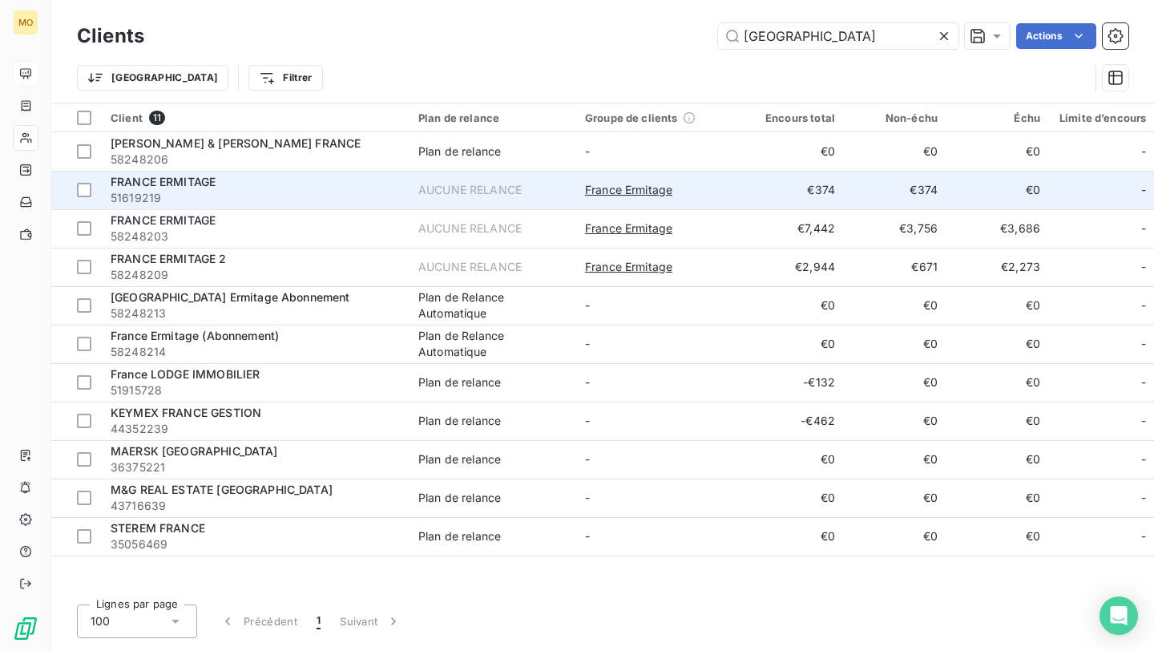
click at [259, 200] on span "51619219" at bounding box center [255, 198] width 289 height 16
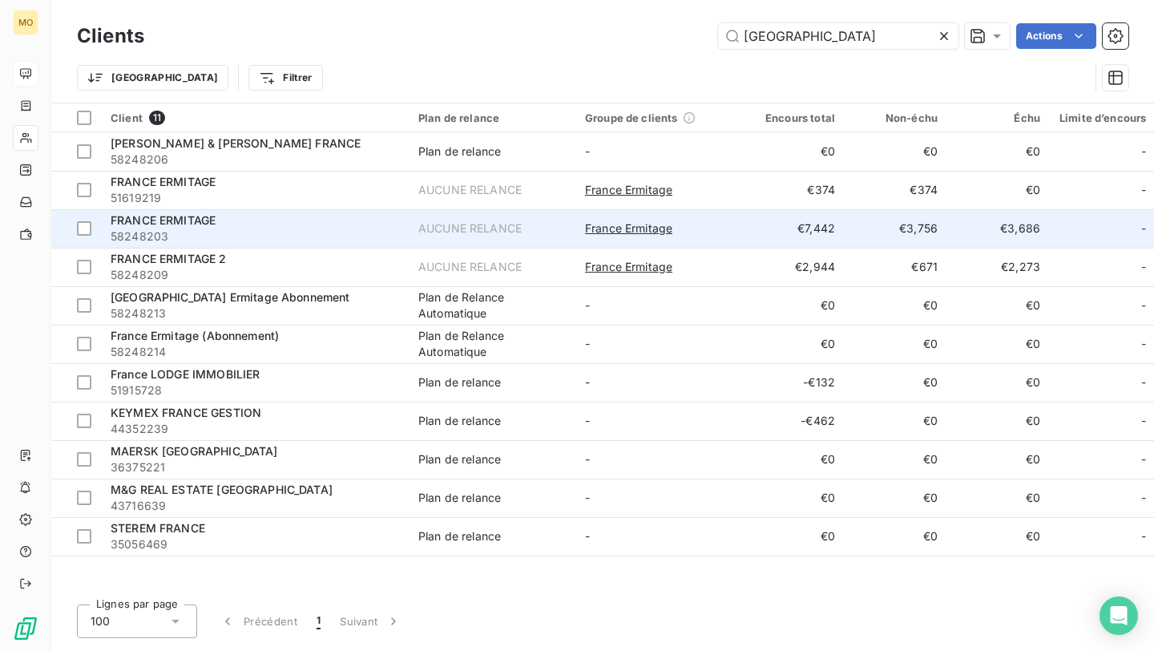
click at [297, 216] on div "FRANCE ERMITAGE" at bounding box center [255, 220] width 289 height 16
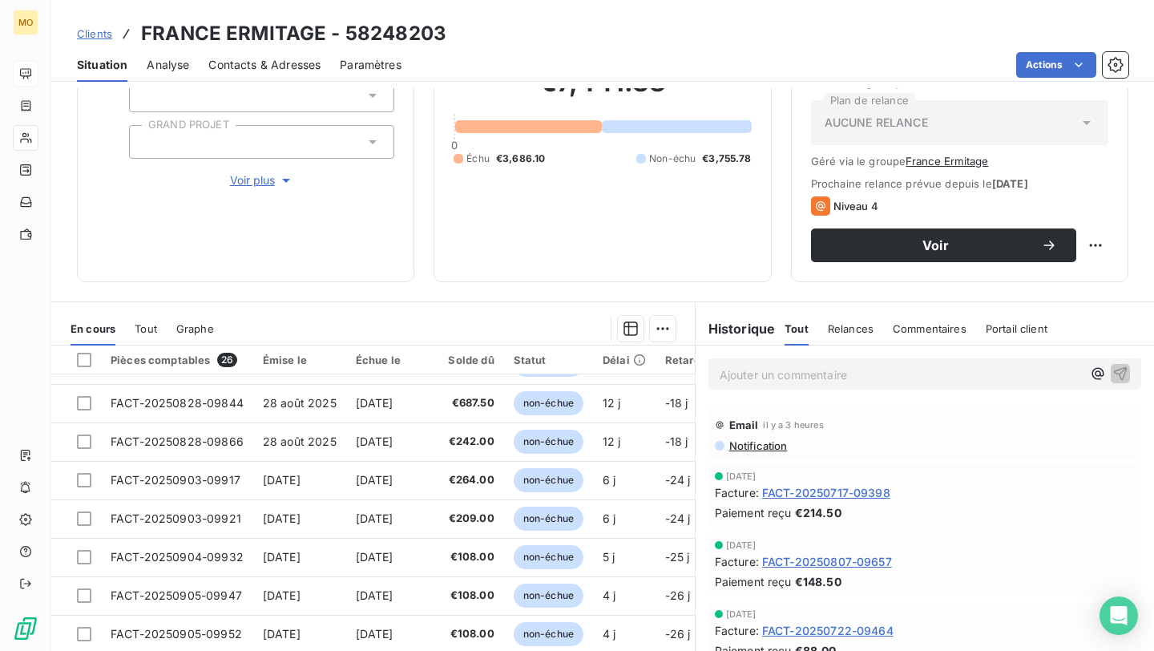
scroll to position [218, 0]
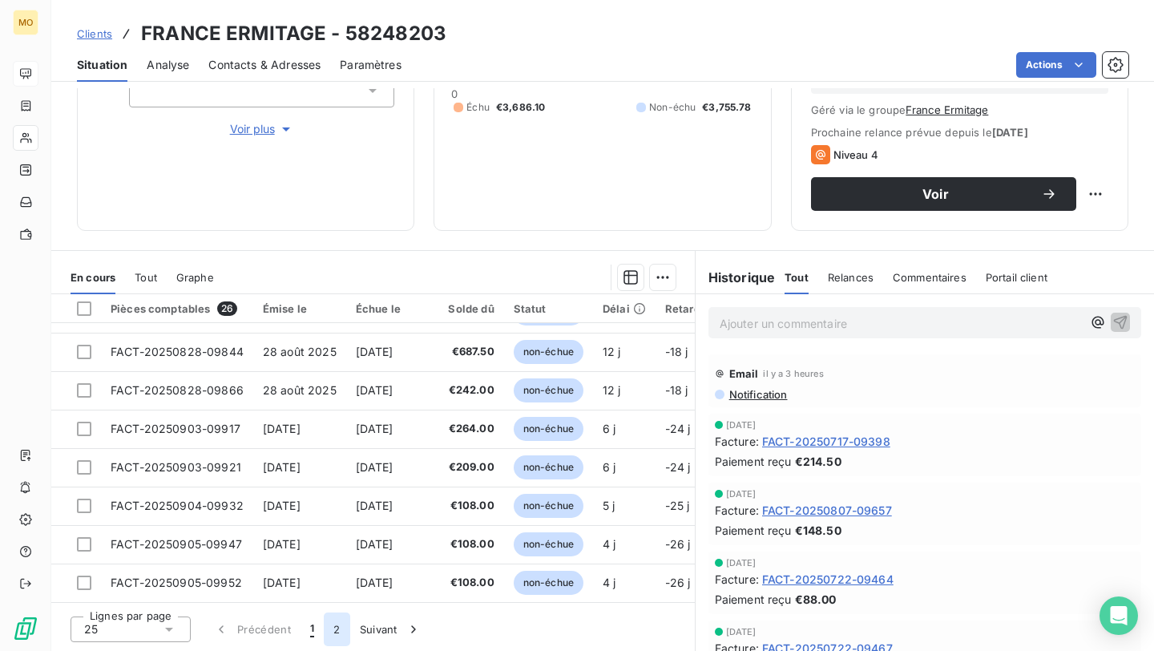
click at [337, 625] on button "2" at bounding box center [337, 629] width 26 height 34
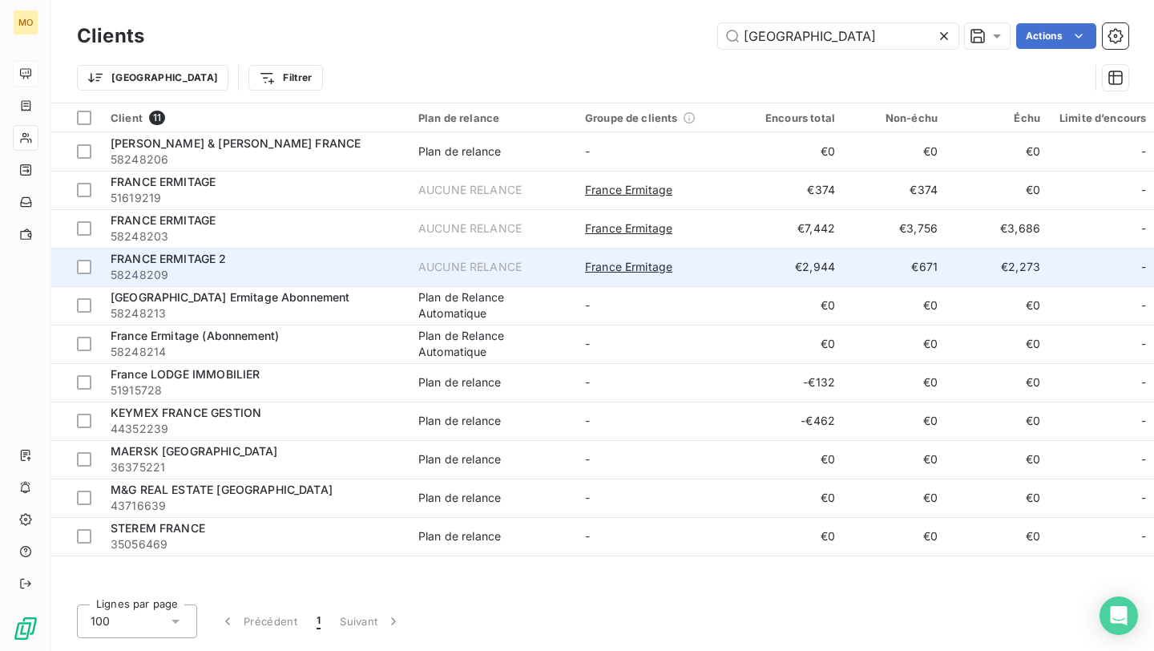
click at [348, 251] on div "FRANCE ERMITAGE 2" at bounding box center [255, 259] width 289 height 16
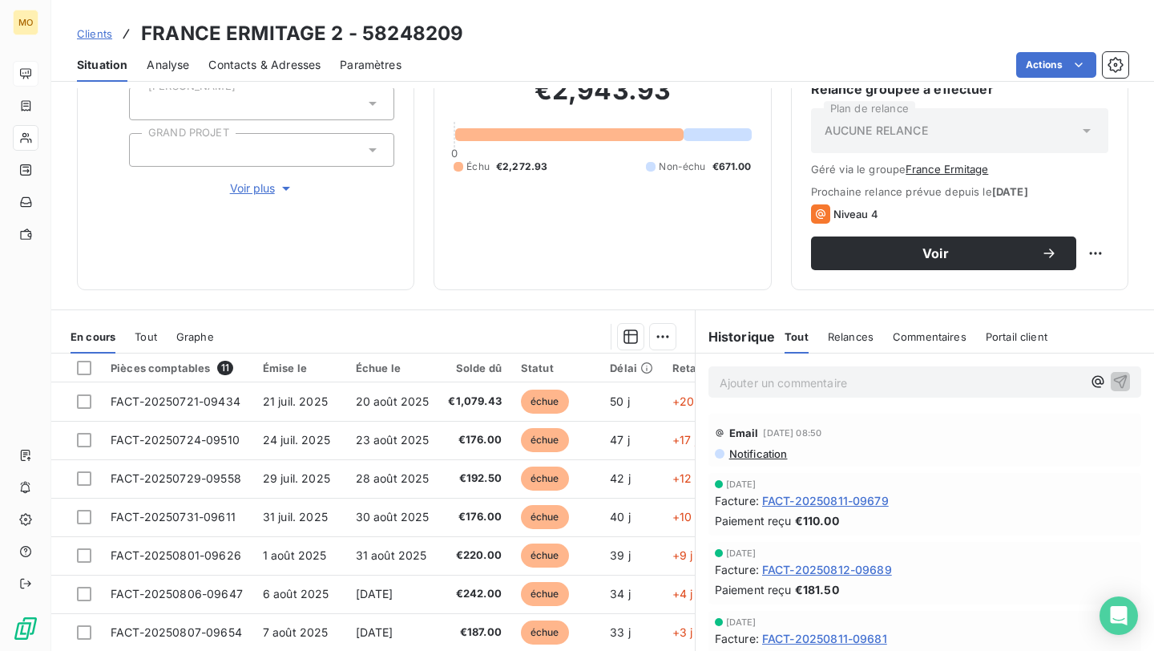
scroll to position [218, 0]
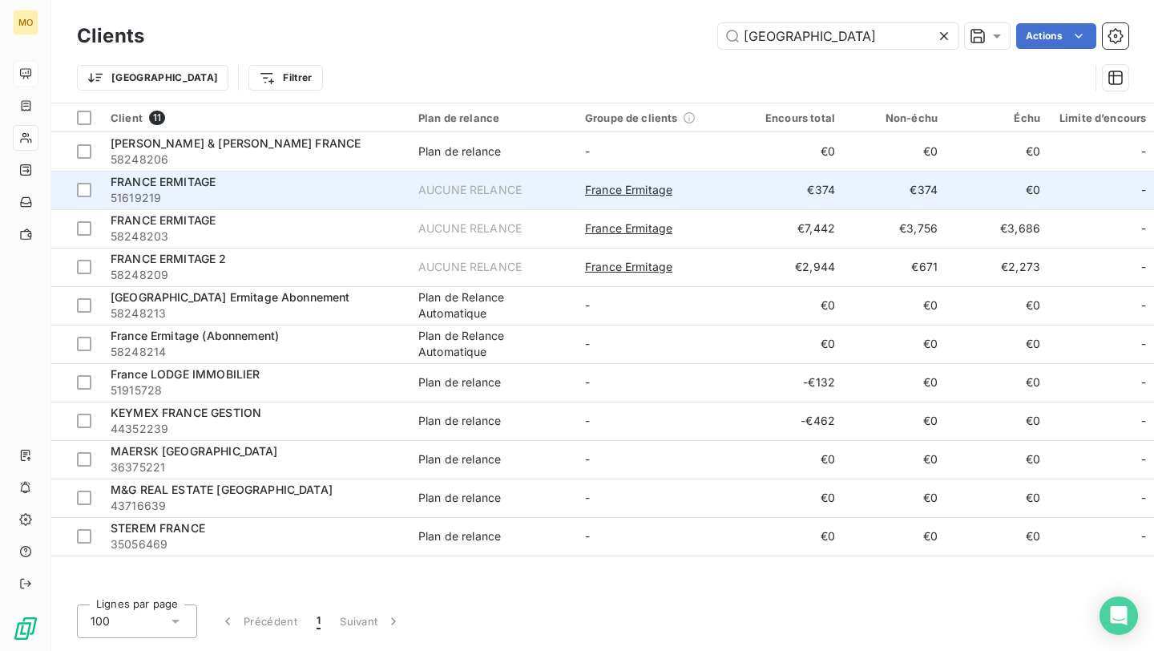
click at [333, 194] on span "51619219" at bounding box center [255, 198] width 289 height 16
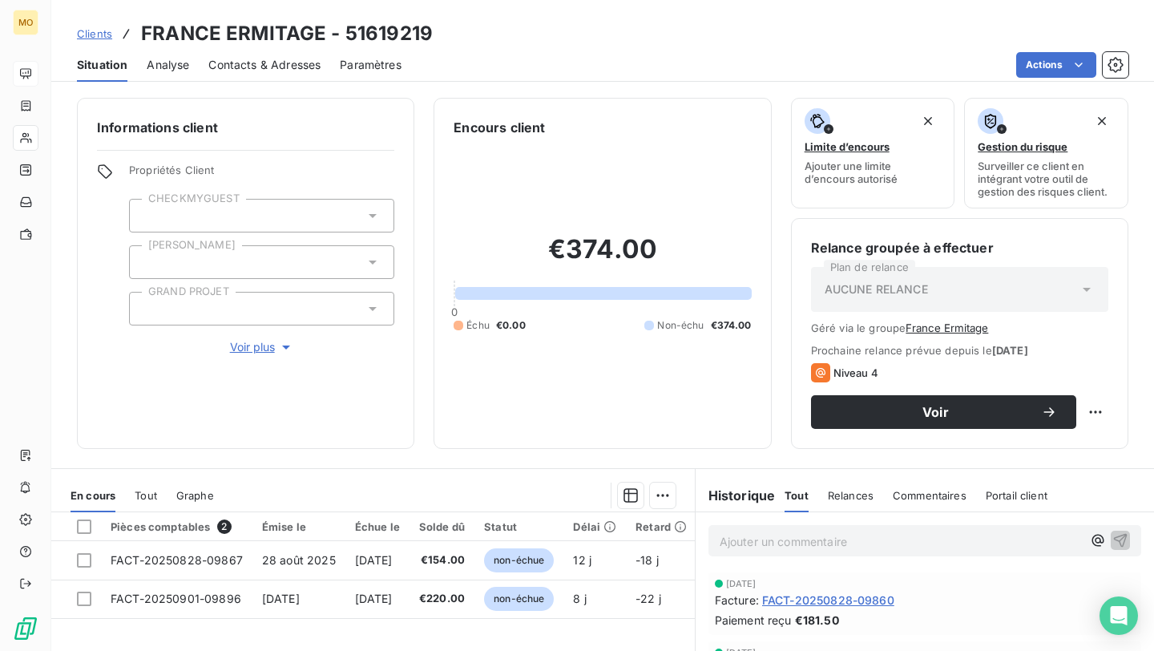
scroll to position [13, 0]
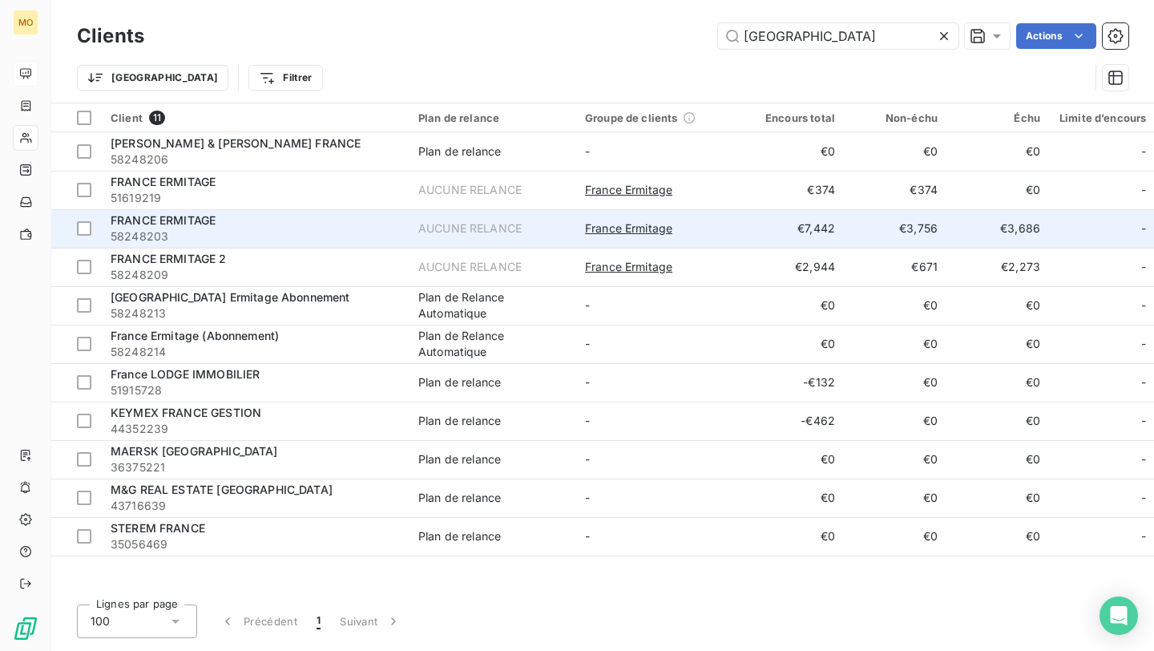
click at [317, 228] on span "58248203" at bounding box center [255, 236] width 289 height 16
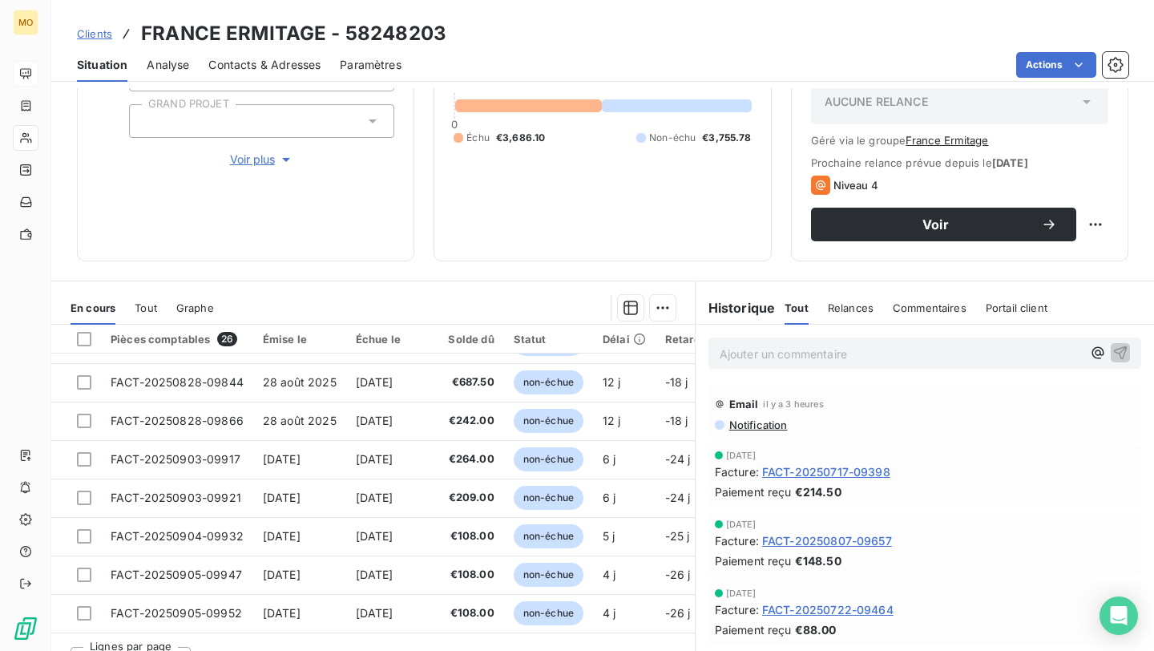
scroll to position [218, 0]
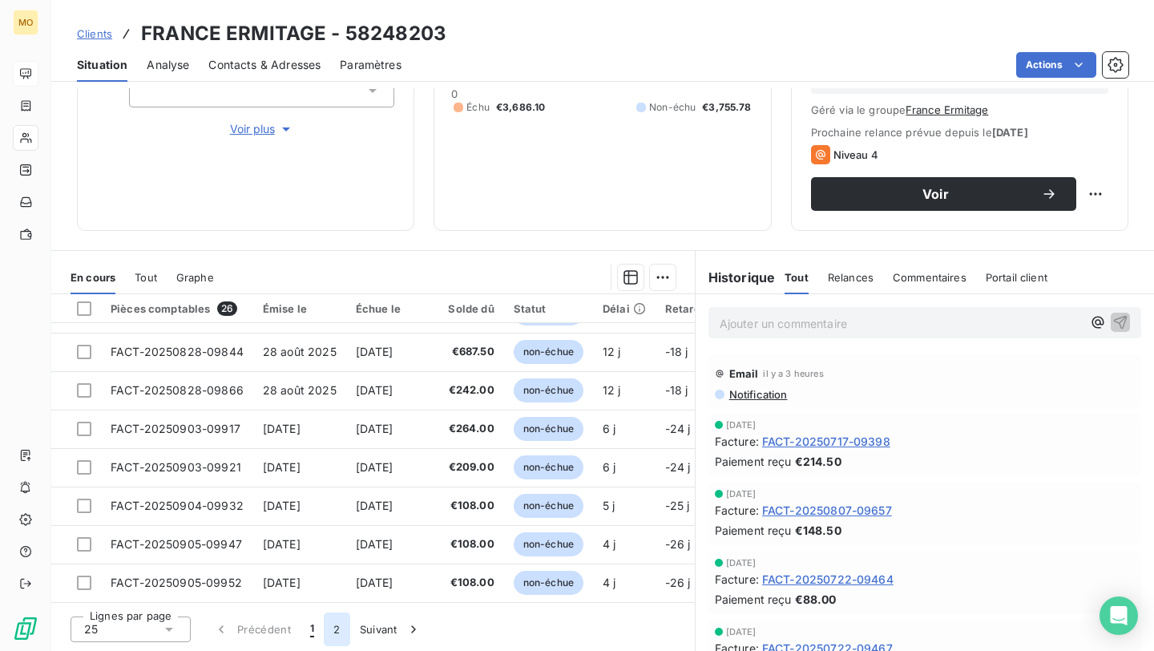
click at [335, 636] on button "2" at bounding box center [337, 629] width 26 height 34
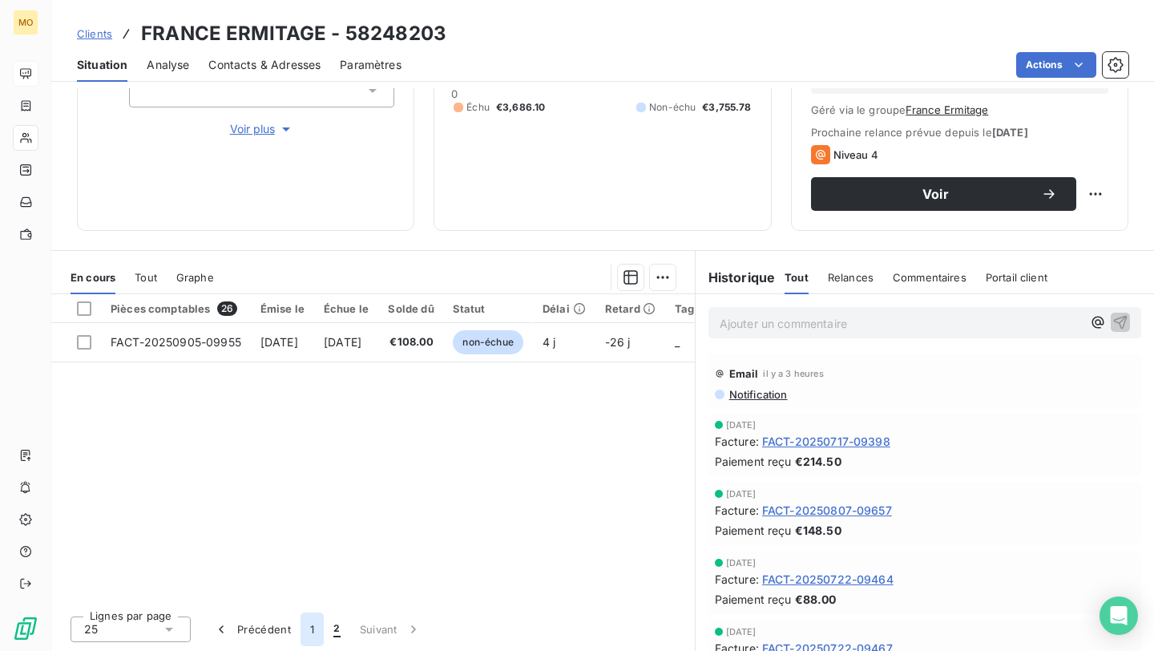
click at [312, 627] on button "1" at bounding box center [312, 629] width 23 height 34
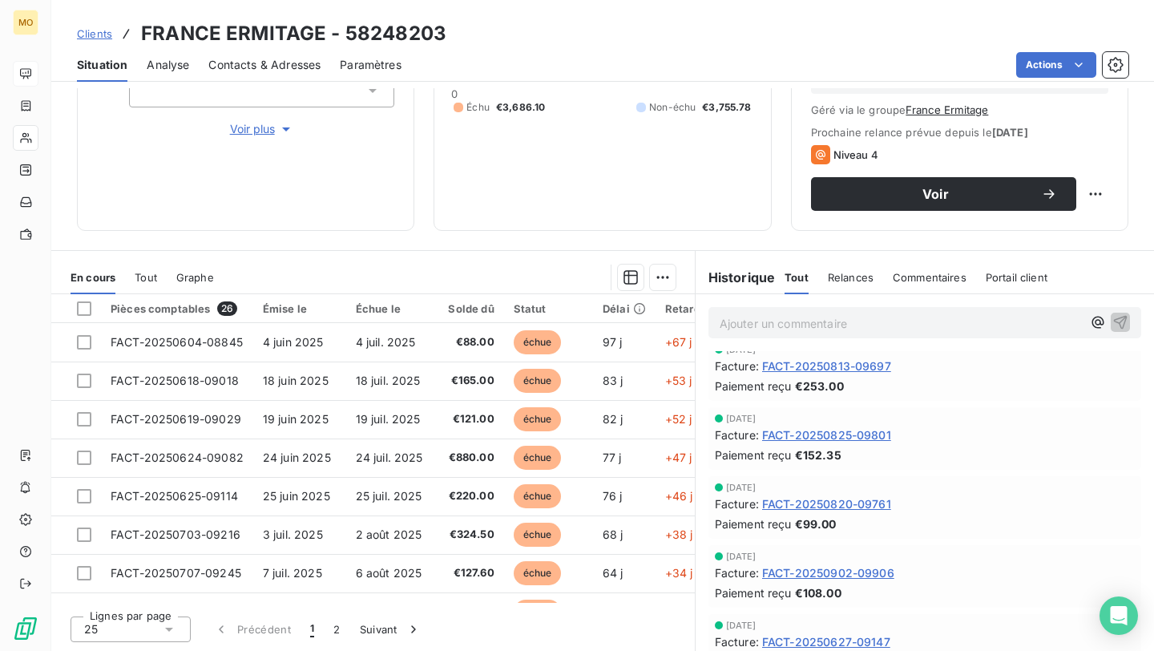
scroll to position [488, 0]
click at [851, 503] on span "FACT-20250820-09761" at bounding box center [826, 504] width 129 height 17
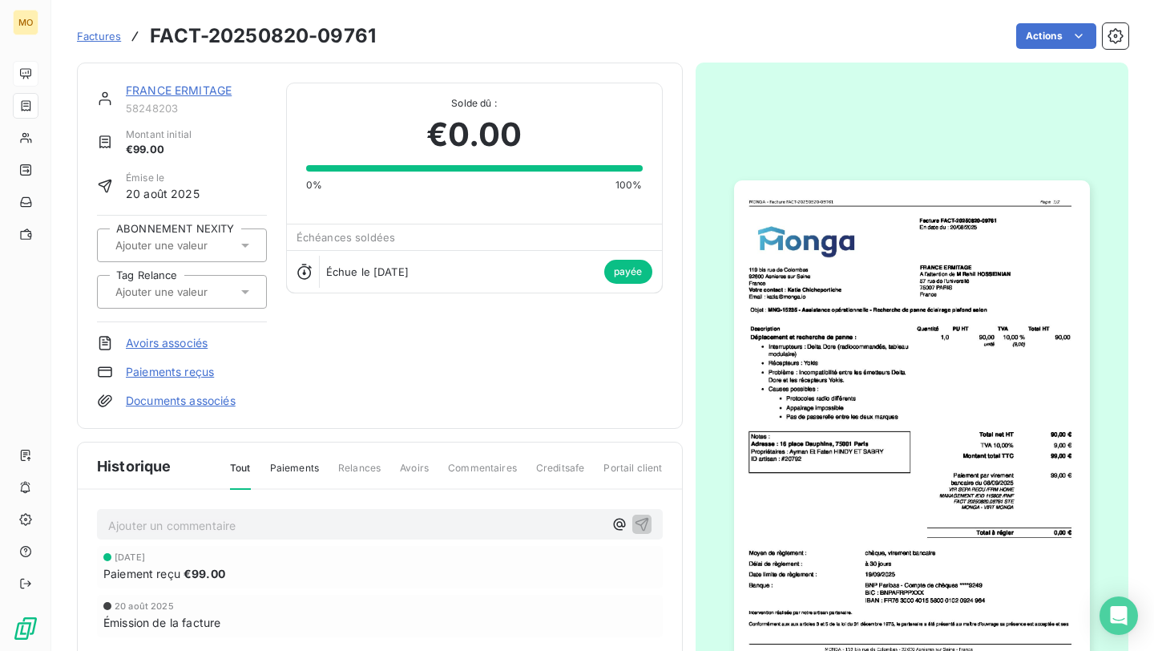
click at [826, 406] on img "button" at bounding box center [912, 431] width 356 height 503
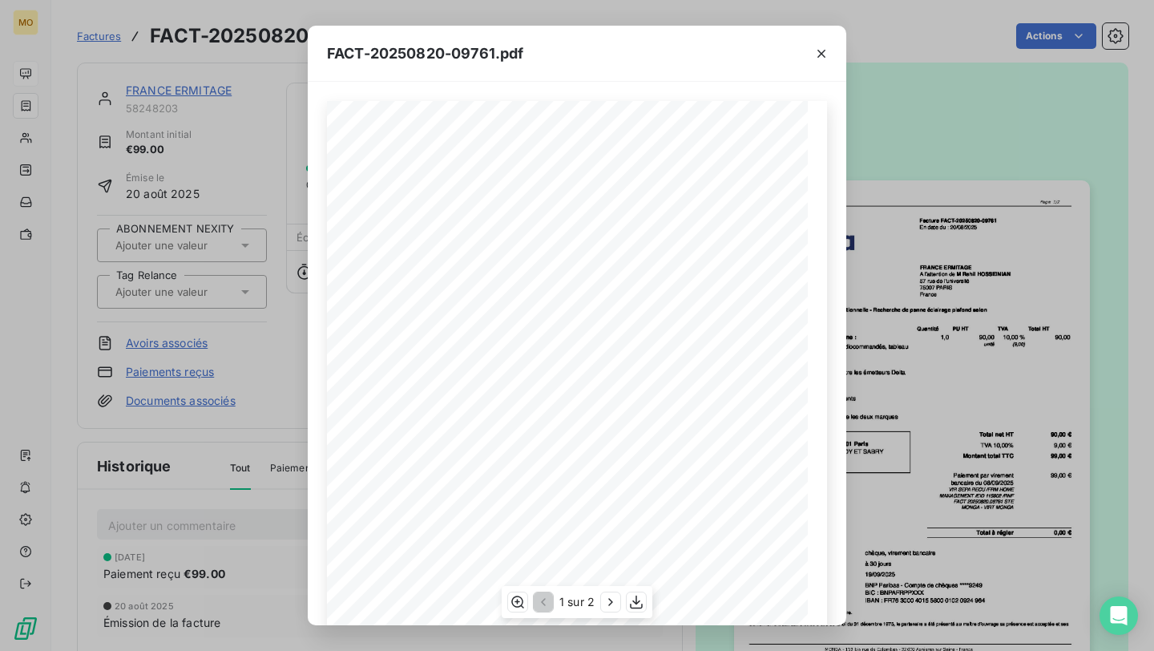
click at [663, 158] on span "Facture FACT-20250820-09761" at bounding box center [641, 154] width 107 height 7
click at [665, 157] on span "Facture FACT-20250820-09761" at bounding box center [641, 154] width 107 height 7
drag, startPoint x: 688, startPoint y: 157, endPoint x: 661, endPoint y: 158, distance: 26.5
click at [661, 158] on span "Facture FACT-20250820-09761" at bounding box center [641, 154] width 107 height 7
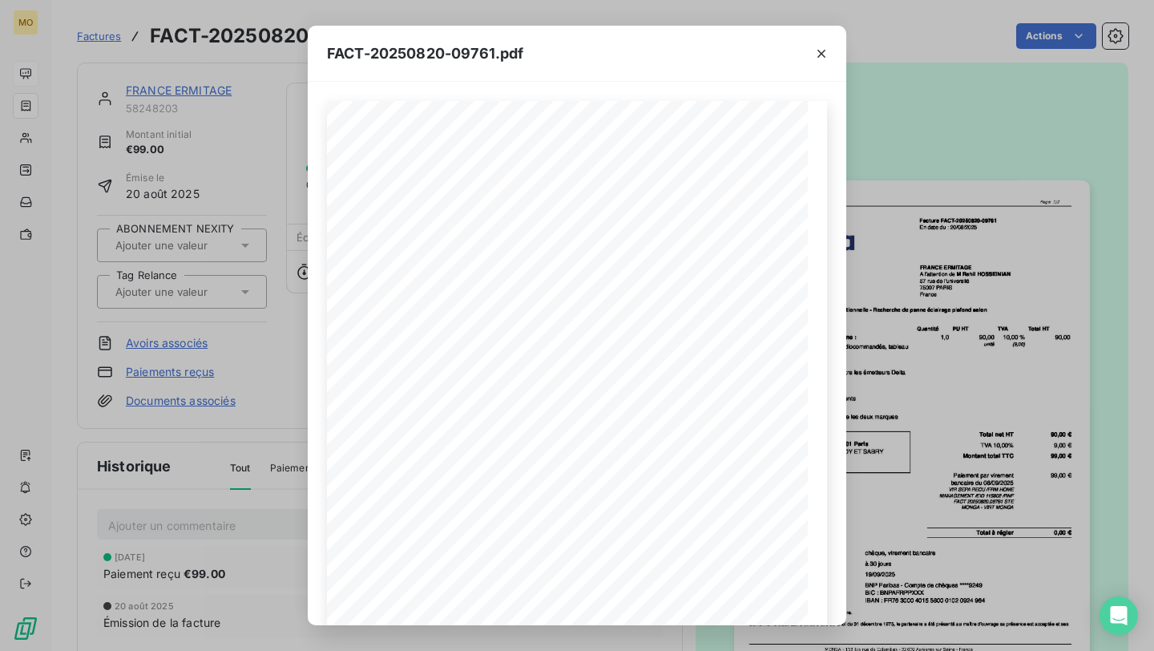
click at [195, 297] on div "FACT-20250820-09761.pdf [STREET_ADDRESS] Votre contact : [PERSON_NAME] Email : …" at bounding box center [577, 325] width 1154 height 651
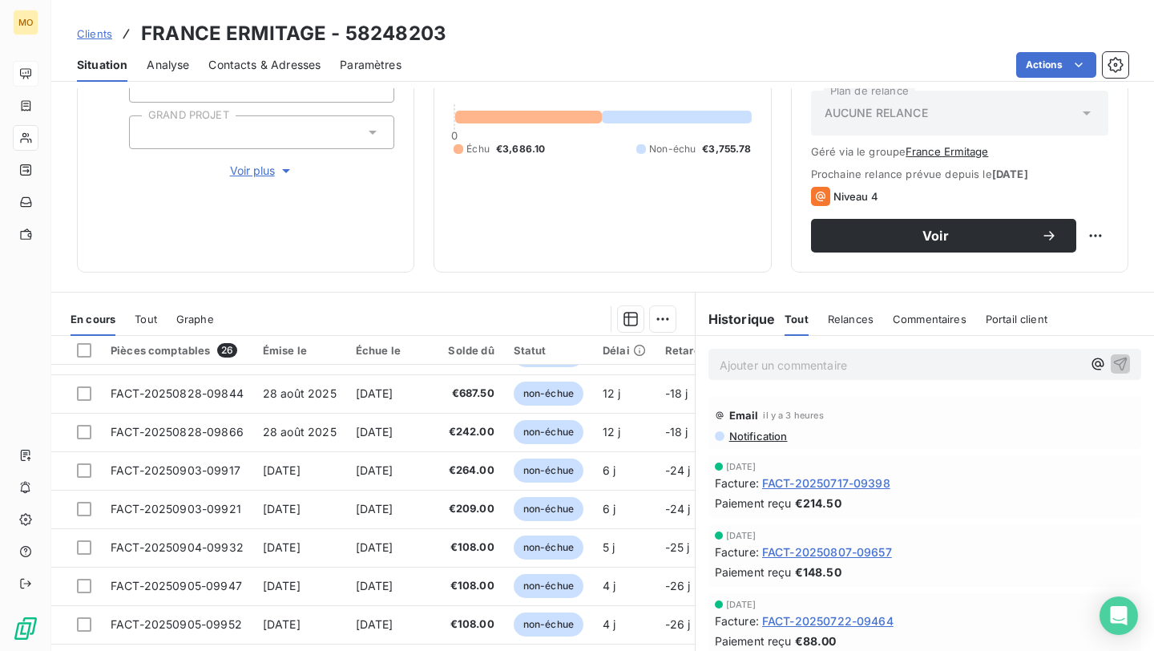
scroll to position [218, 0]
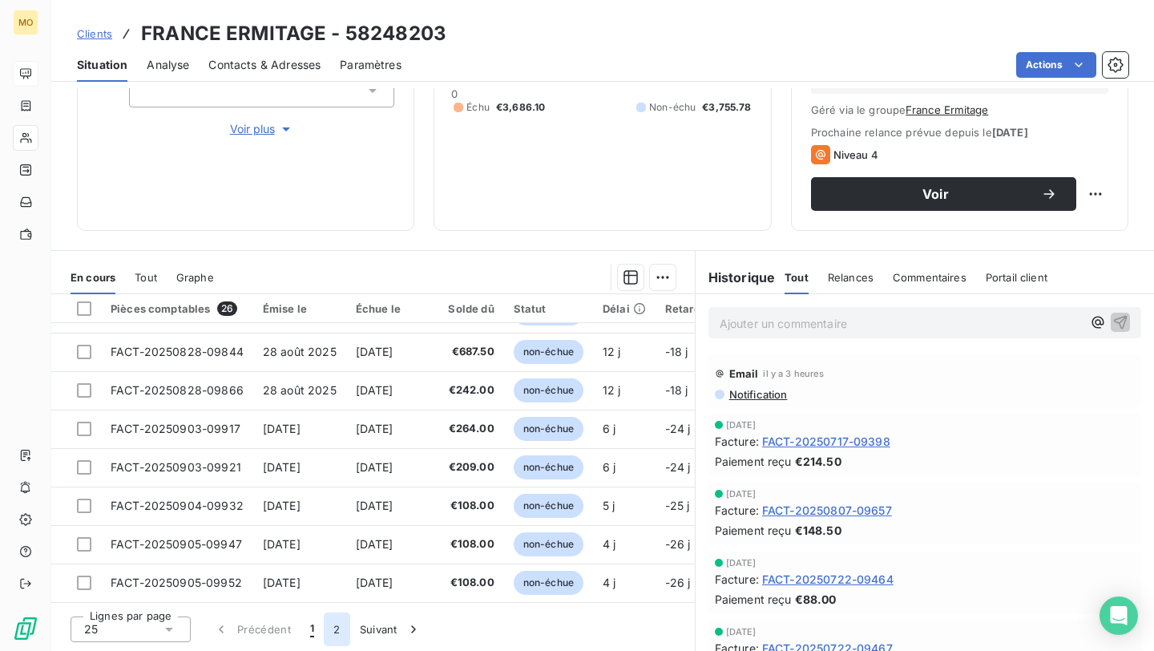
click at [342, 634] on button "2" at bounding box center [337, 629] width 26 height 34
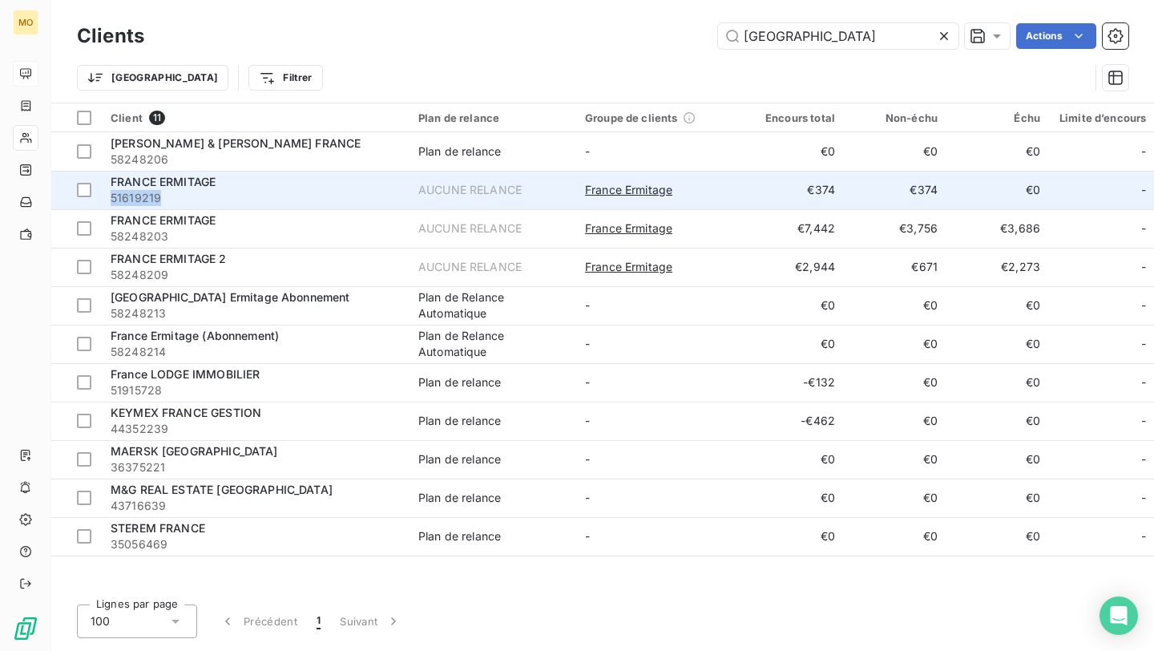
click at [248, 190] on span "51619219" at bounding box center [255, 198] width 289 height 16
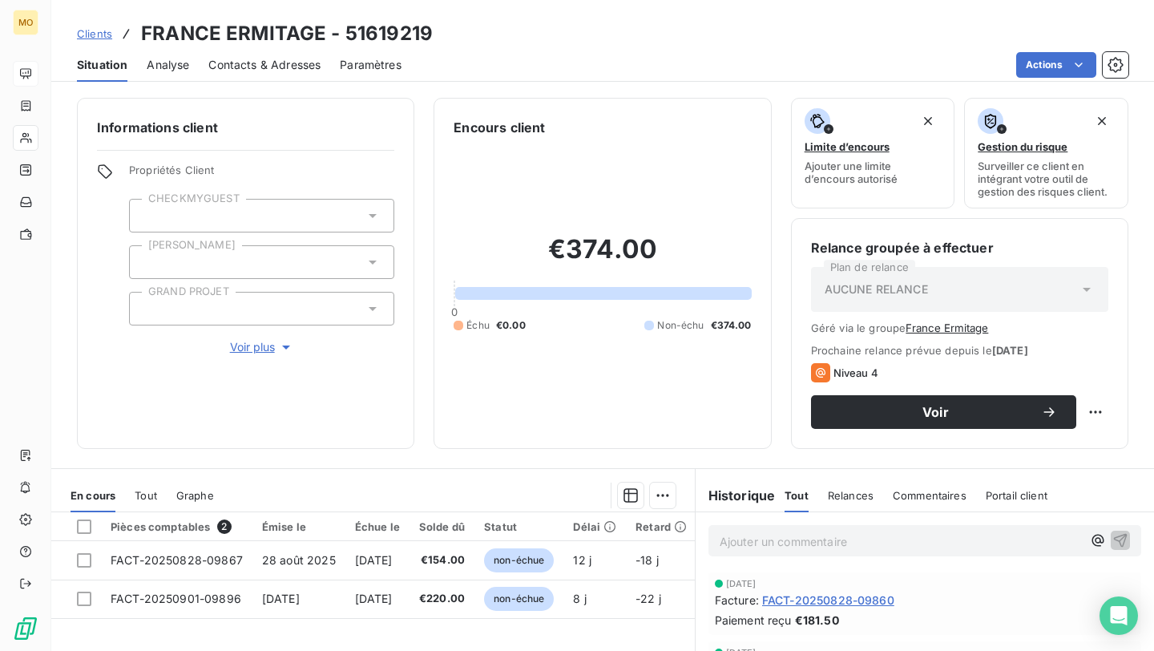
scroll to position [15, 0]
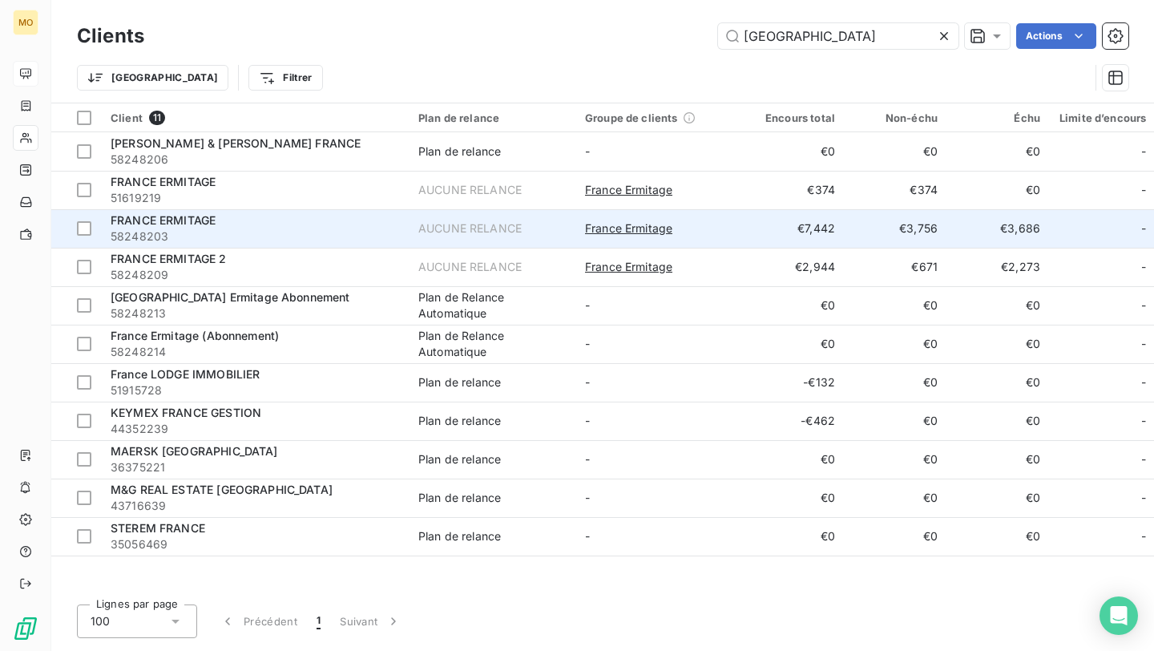
click at [256, 232] on span "58248203" at bounding box center [255, 236] width 289 height 16
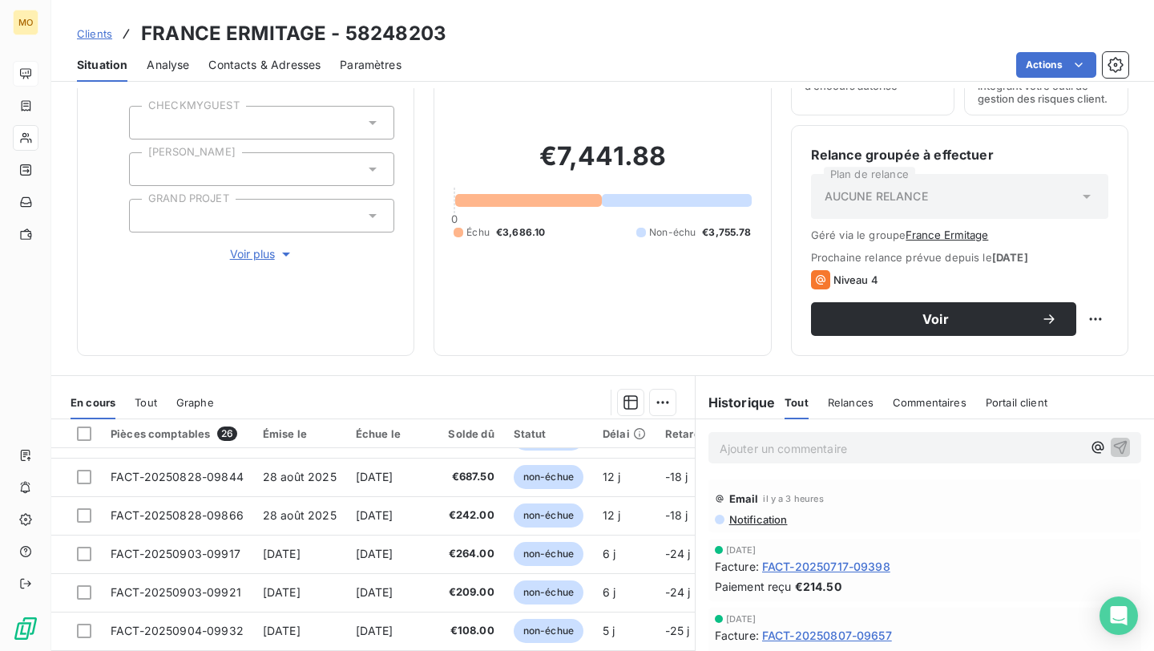
scroll to position [202, 0]
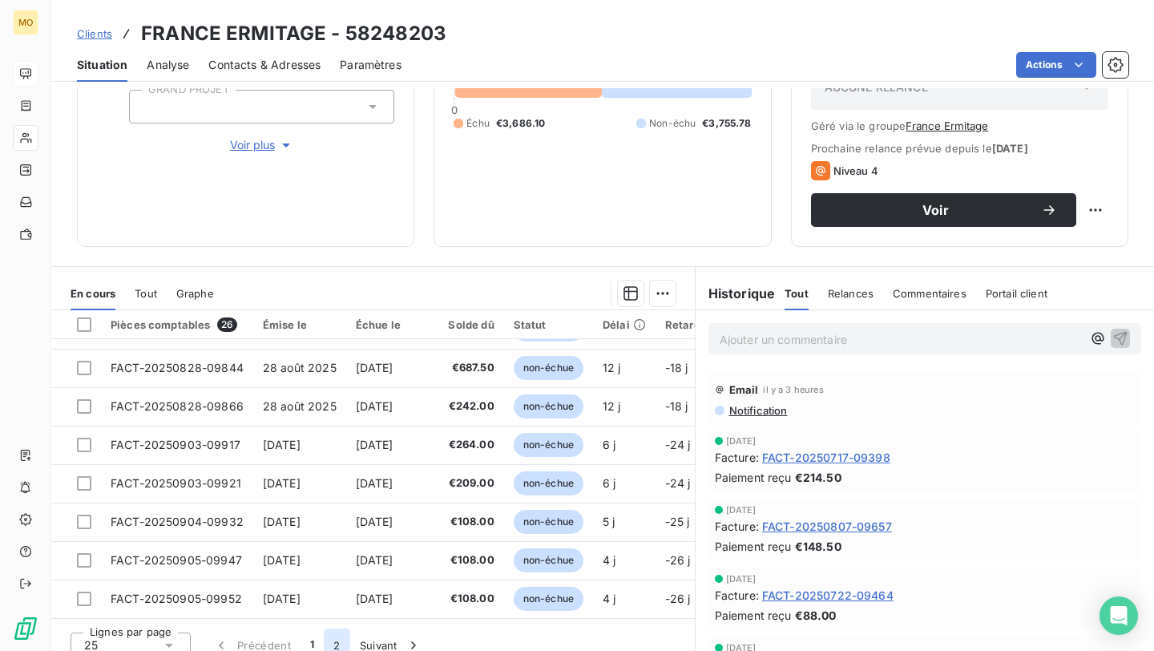
click at [335, 646] on button "2" at bounding box center [337, 645] width 26 height 34
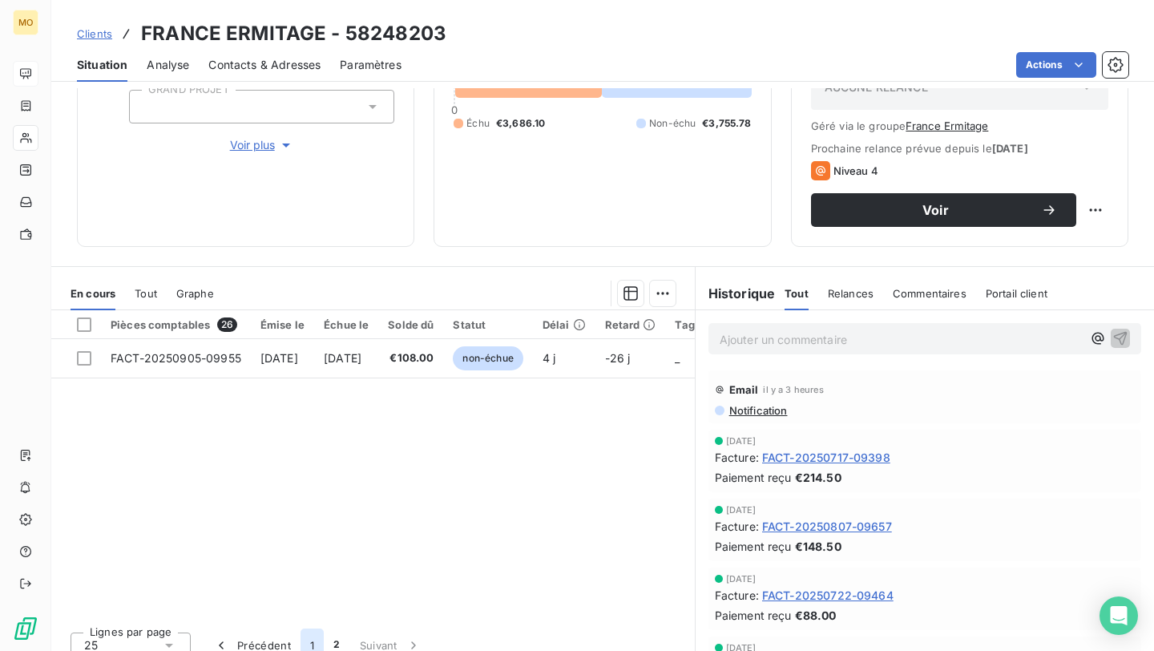
click at [308, 644] on button "1" at bounding box center [312, 645] width 23 height 34
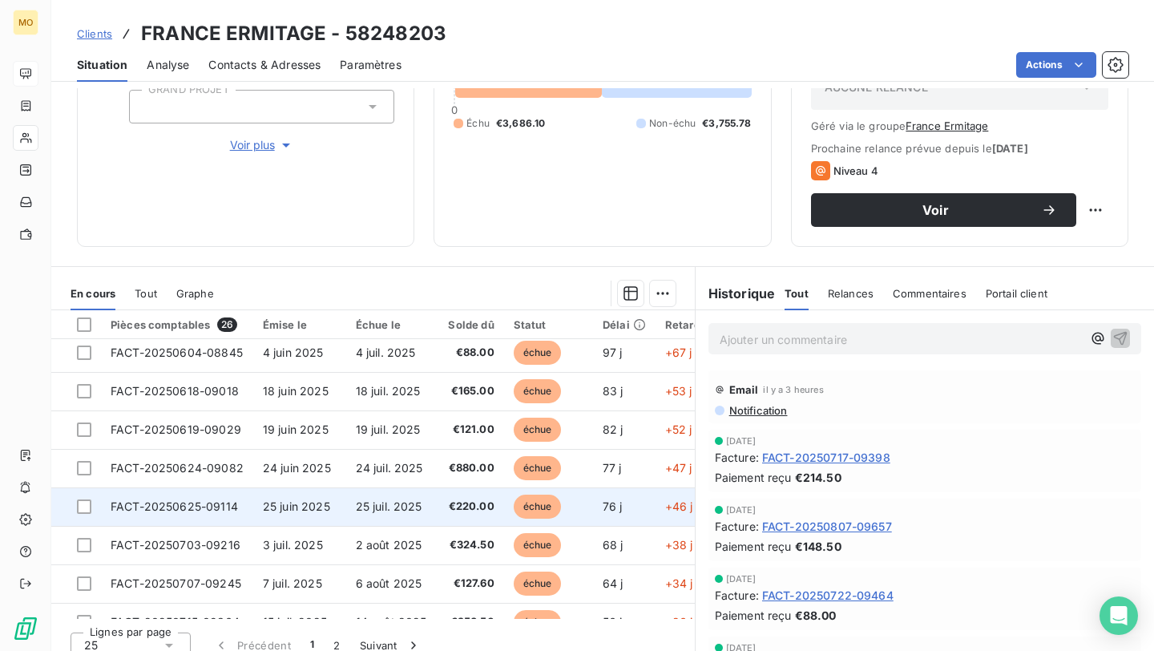
scroll to position [0, 0]
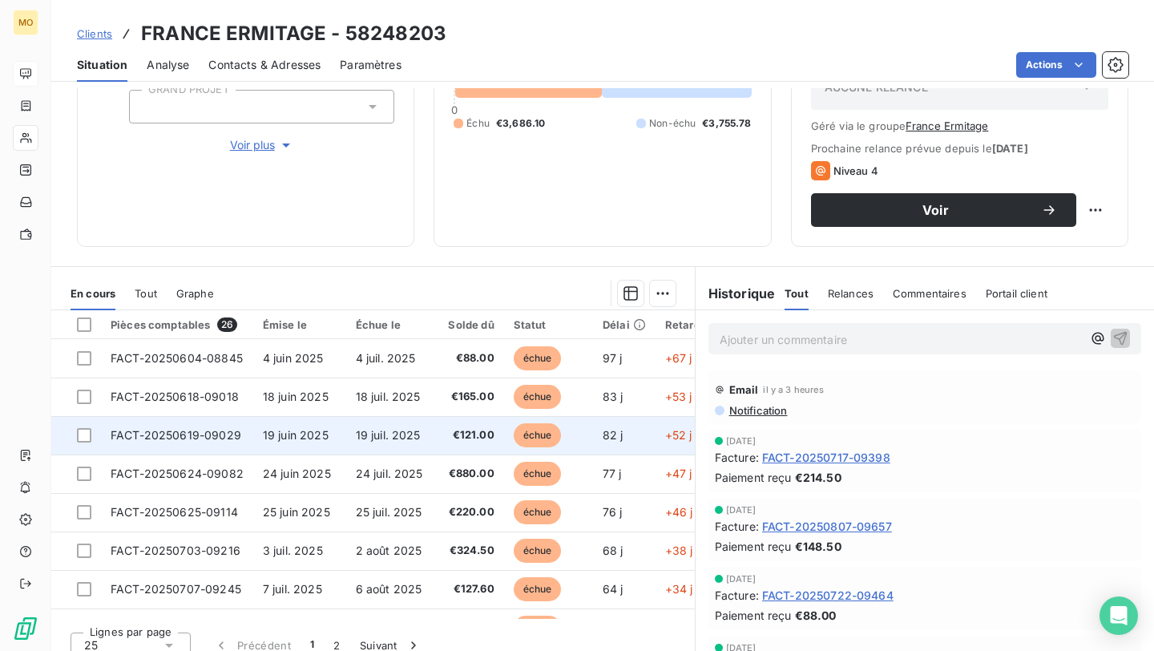
click at [262, 426] on td "19 juin 2025" at bounding box center [299, 435] width 93 height 38
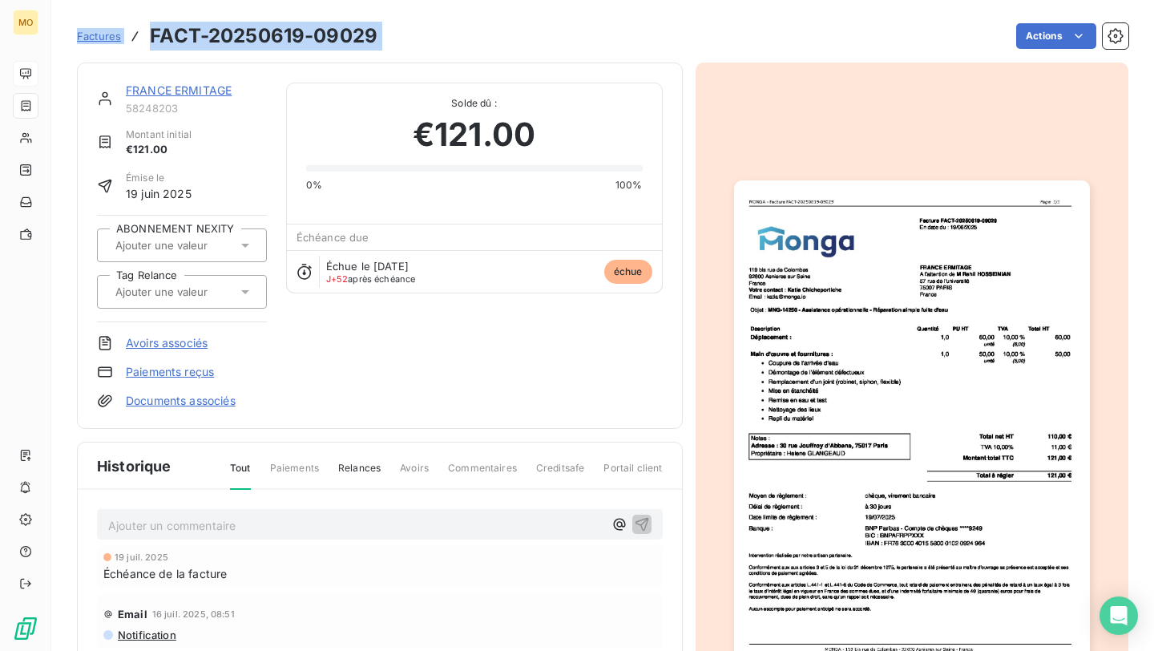
drag, startPoint x: 262, startPoint y: 426, endPoint x: 248, endPoint y: 427, distance: 13.6
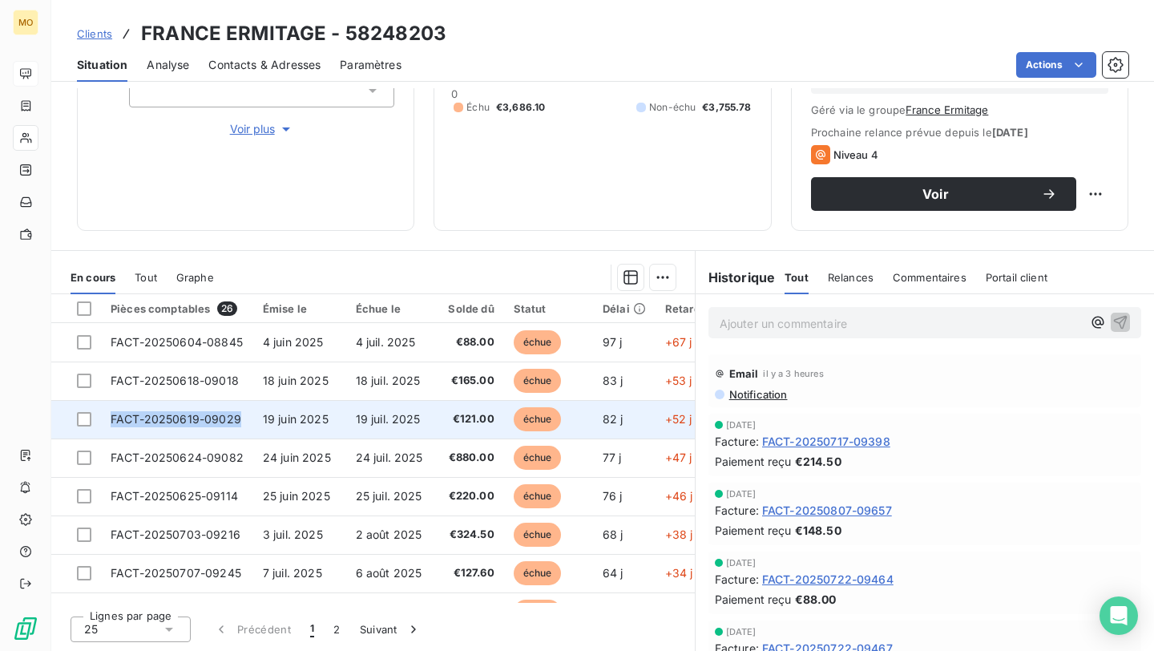
copy span "FACT-20250619-09029"
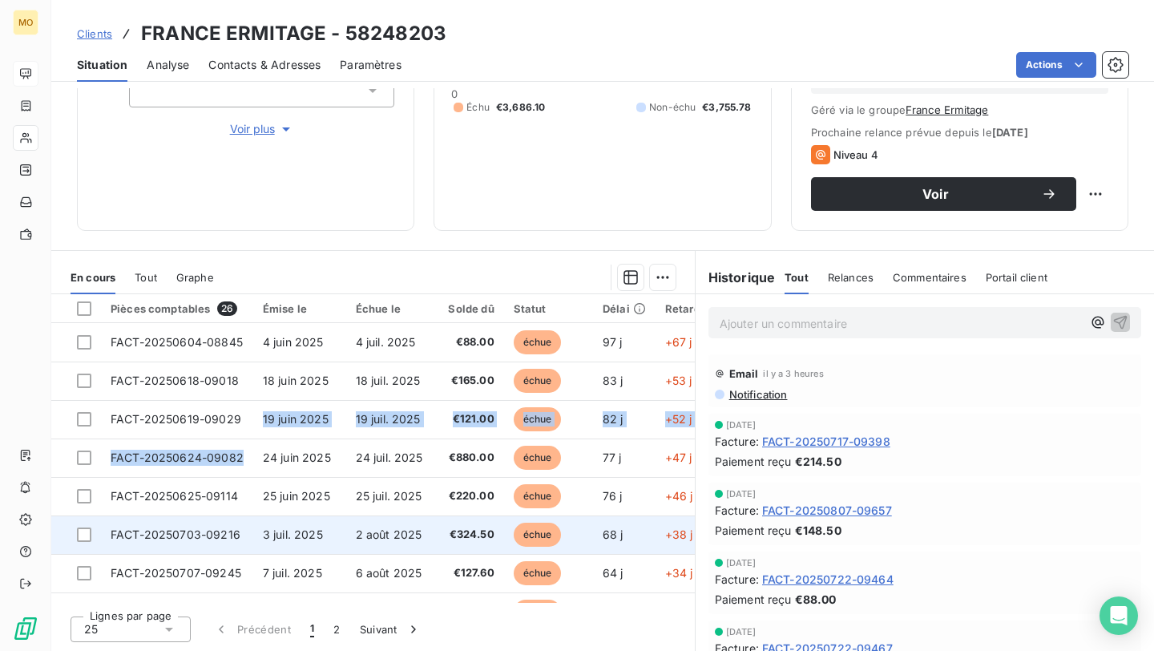
drag, startPoint x: 252, startPoint y: 419, endPoint x: 136, endPoint y: 547, distance: 173.1
